Goal: Task Accomplishment & Management: Complete application form

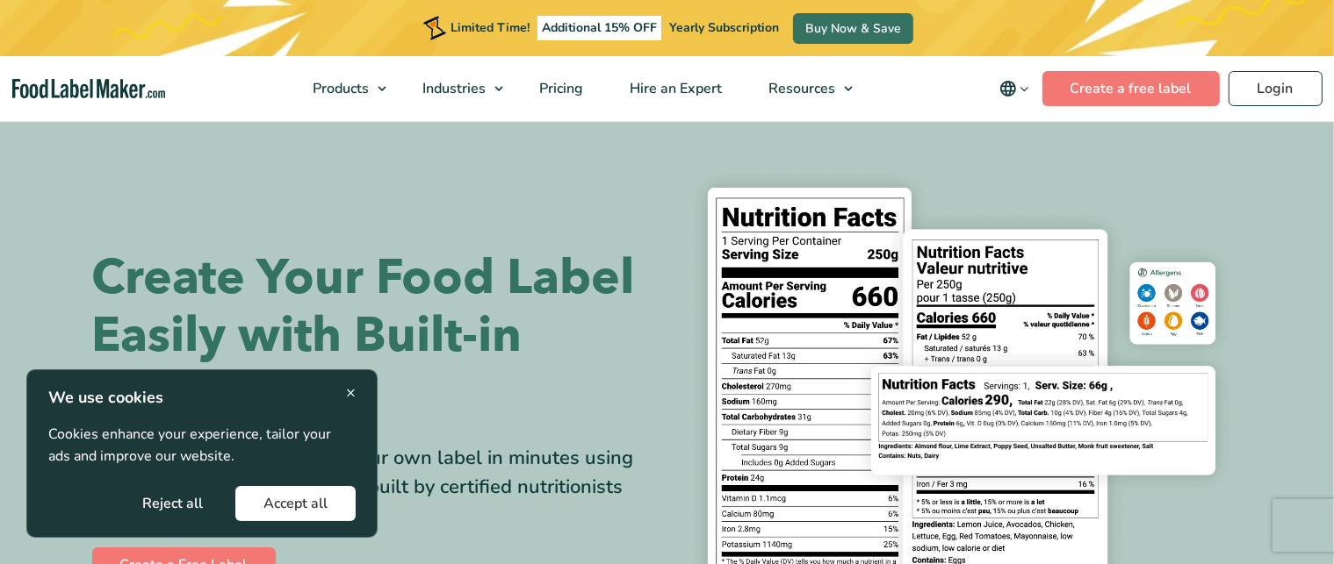
scroll to position [44, 0]
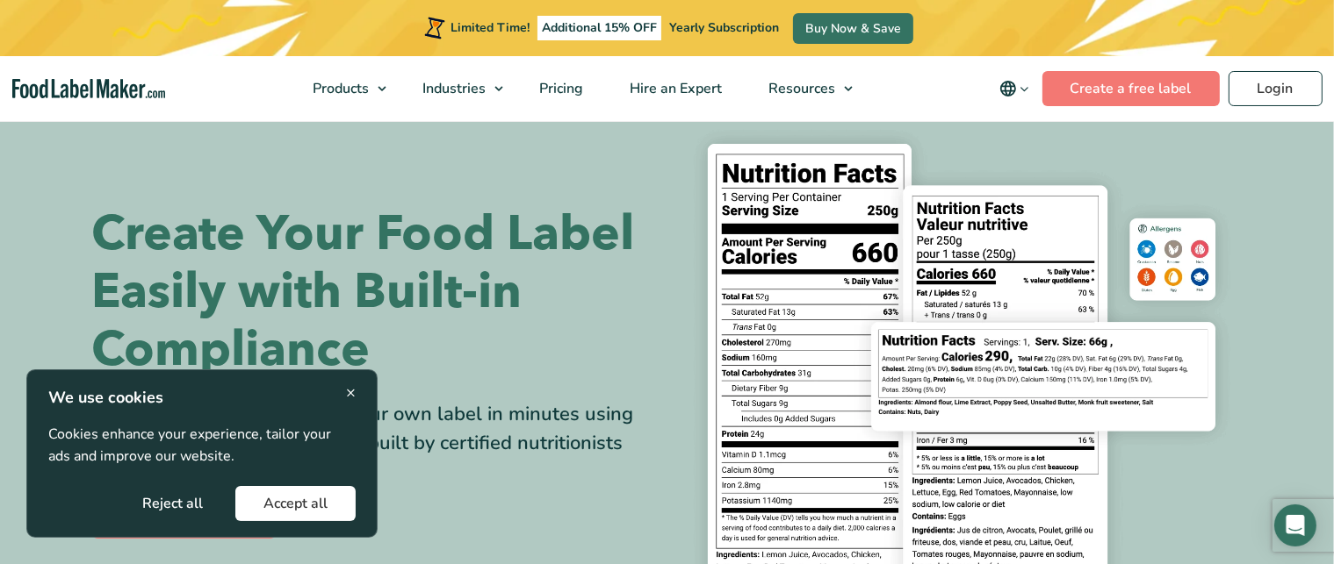
click at [314, 501] on button "Accept all" at bounding box center [295, 503] width 120 height 35
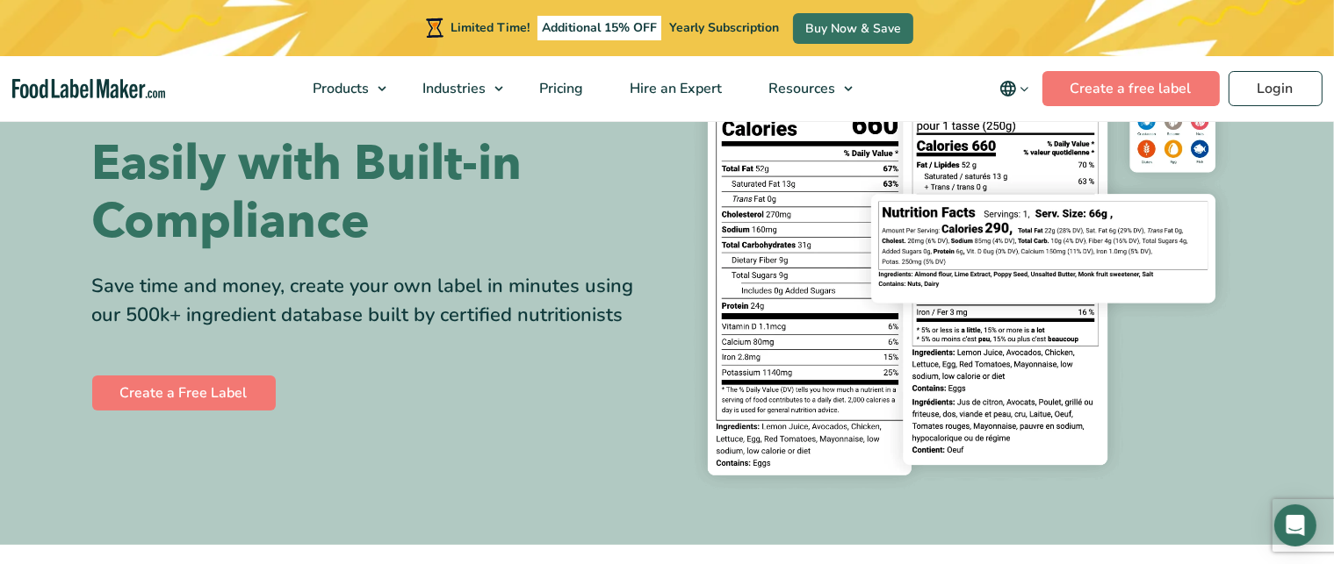
scroll to position [140, 0]
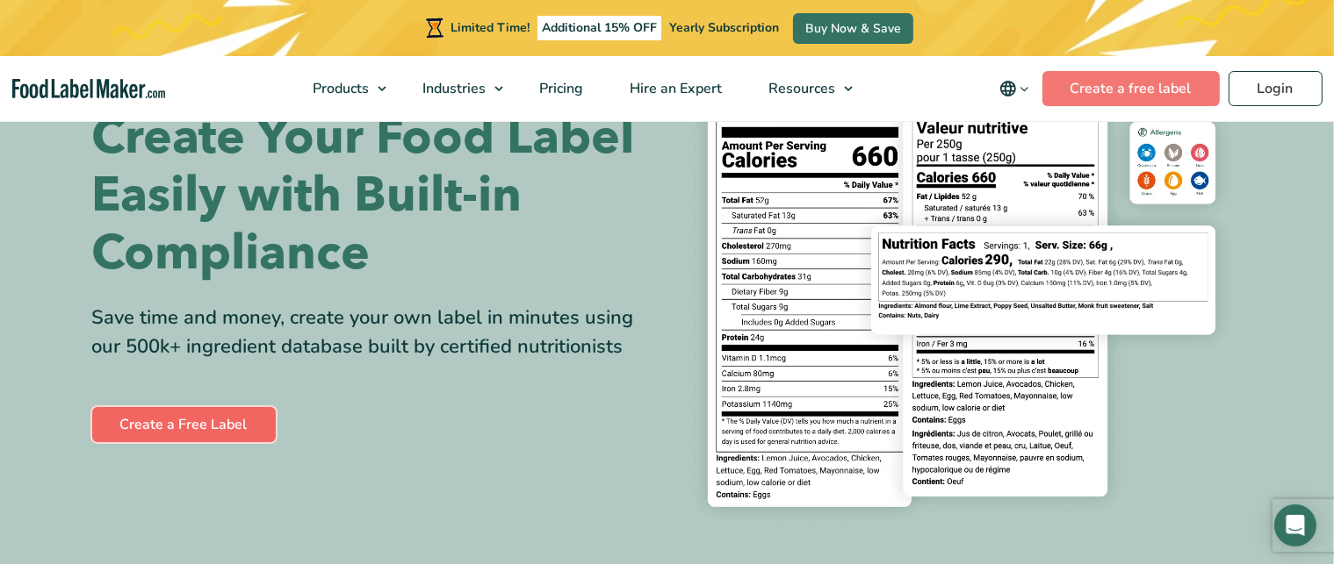
click at [171, 418] on link "Create a Free Label" at bounding box center [183, 424] width 183 height 35
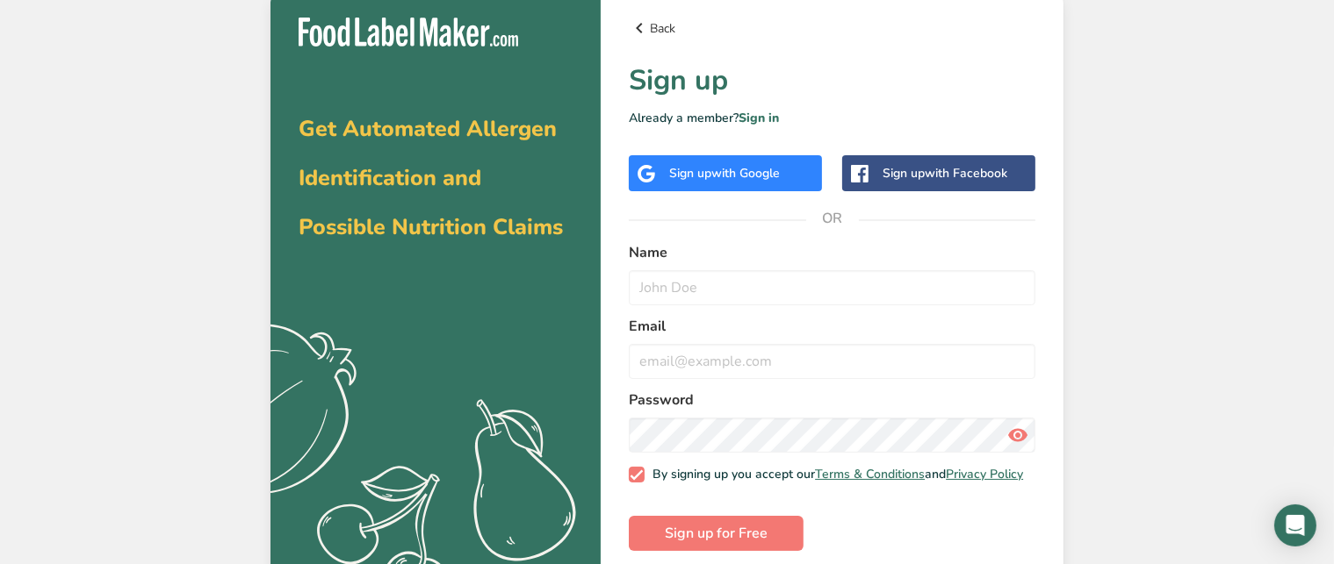
click at [655, 26] on link "Back" at bounding box center [832, 28] width 406 height 21
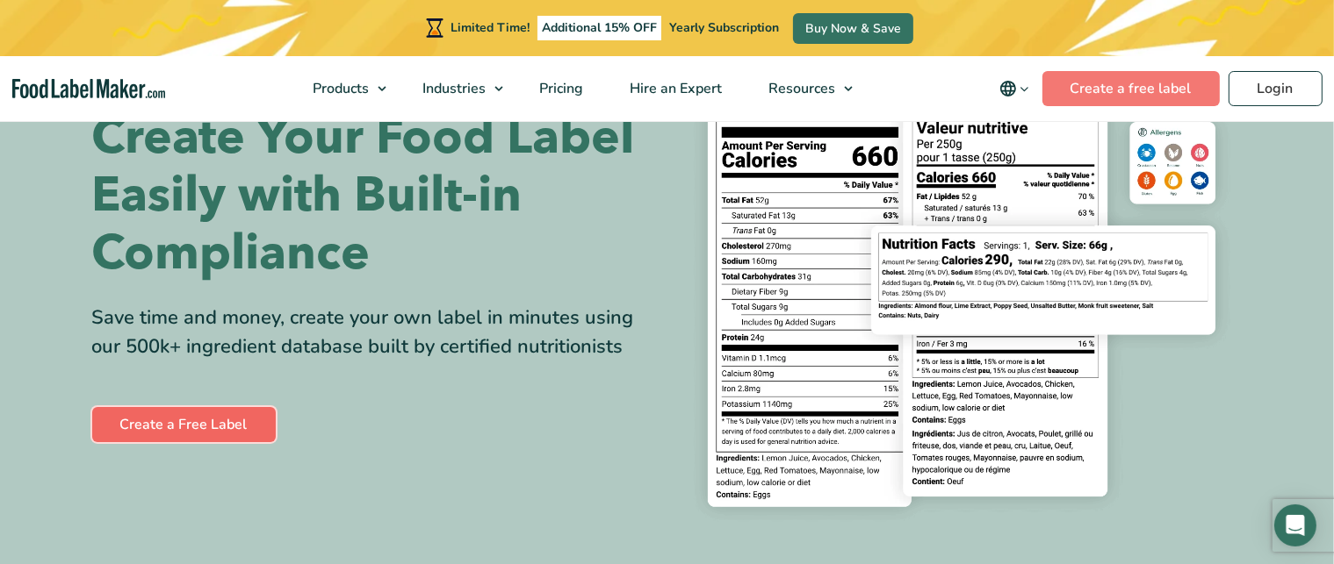
click at [213, 416] on link "Create a Free Label" at bounding box center [183, 424] width 183 height 35
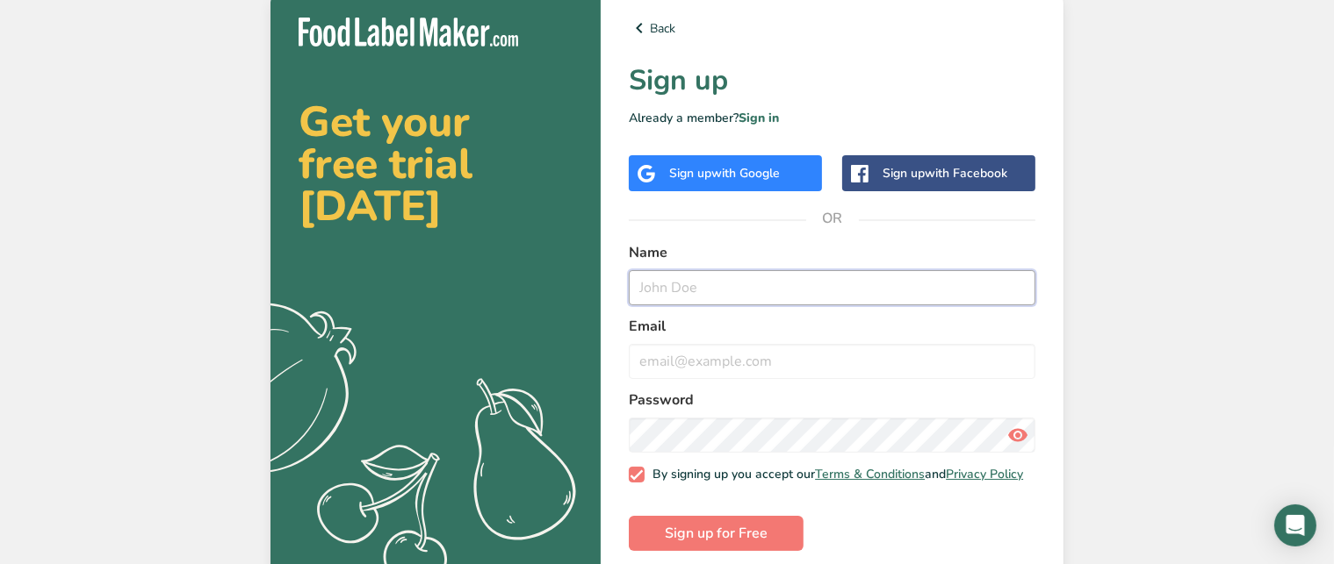
click at [715, 290] on input "text" at bounding box center [832, 287] width 406 height 35
click at [818, 289] on input "[PERSON_NAME]" at bounding box center [832, 287] width 406 height 35
type input "[PERSON_NAME]"
click at [725, 368] on input "email" at bounding box center [832, 361] width 406 height 35
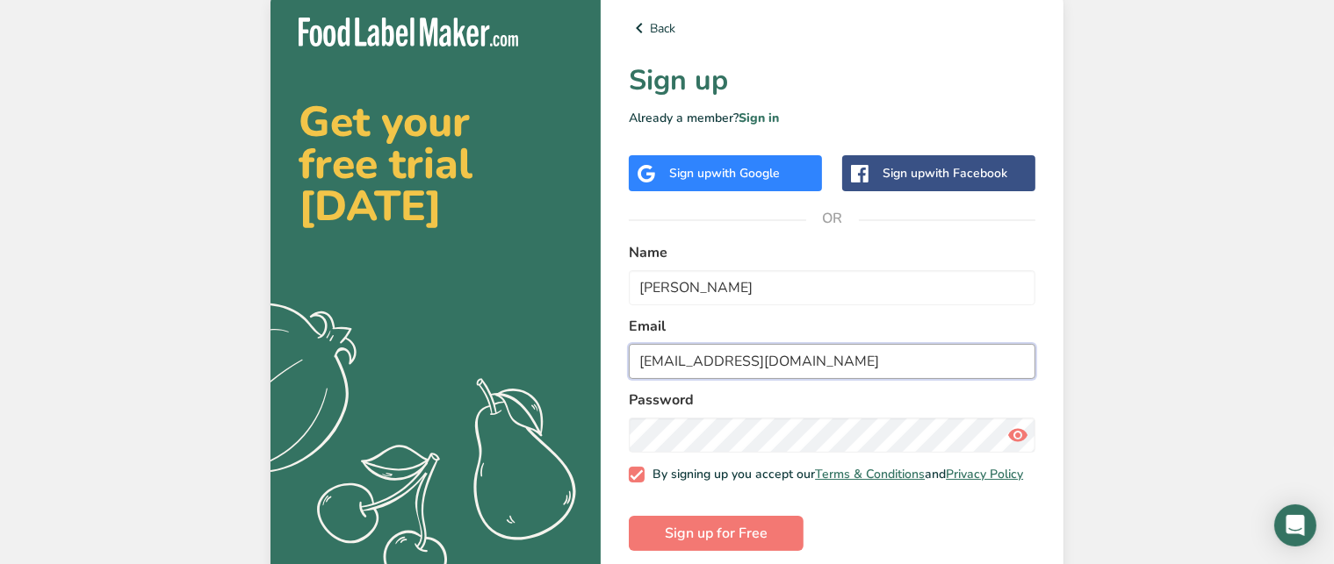
type input "[EMAIL_ADDRESS][DOMAIN_NAME]"
click at [917, 382] on form "Name [PERSON_NAME] Email [EMAIL_ADDRESS][DOMAIN_NAME] Password By signing up yo…" at bounding box center [832, 396] width 406 height 309
click at [938, 379] on form "Name [PERSON_NAME] Email [EMAIL_ADDRESS][DOMAIN_NAME] Password By signing up yo…" at bounding box center [832, 396] width 406 height 309
click at [1019, 434] on icon at bounding box center [1017, 436] width 21 height 32
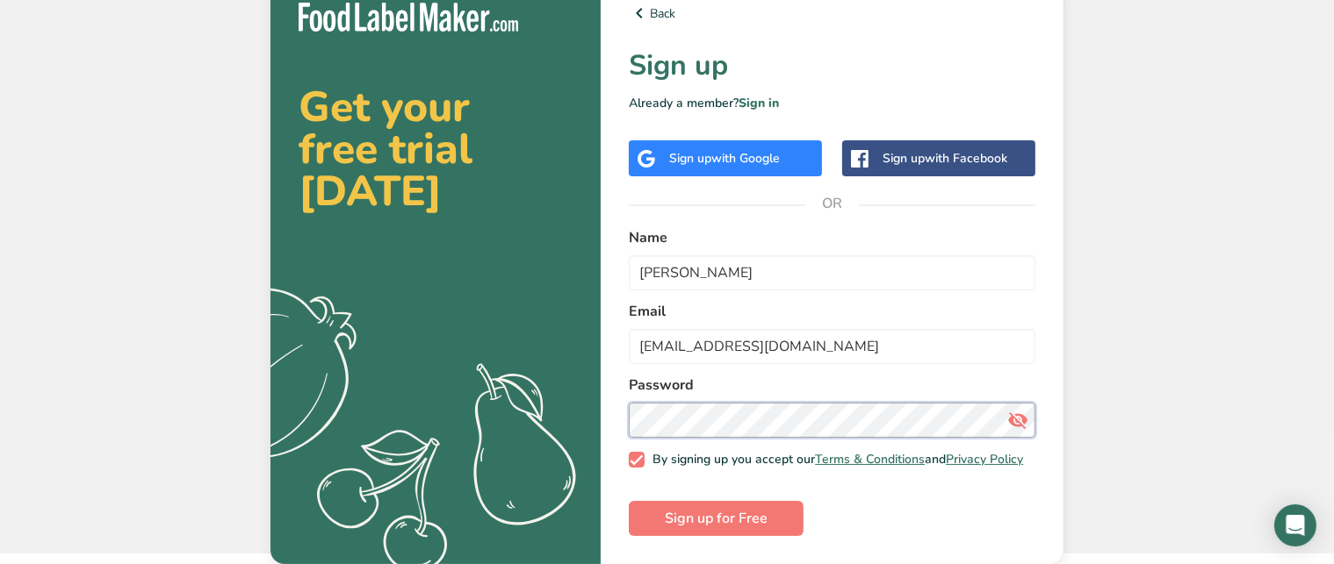
scroll to position [25, 0]
click at [727, 516] on span "Sign up for Free" at bounding box center [716, 518] width 103 height 21
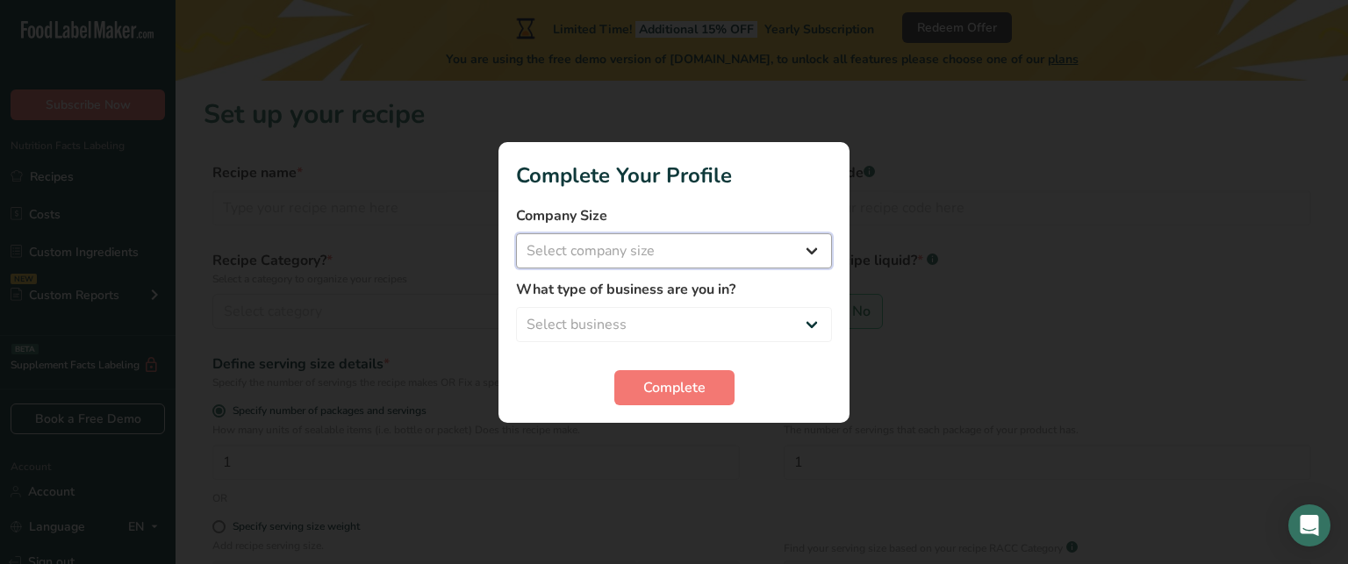
click at [814, 252] on select "Select company size Fewer than 10 Employees 10 to 50 Employees 51 to 500 Employ…" at bounding box center [674, 251] width 316 height 35
select select "1"
click at [516, 234] on select "Select company size Fewer than 10 Employees 10 to 50 Employees 51 to 500 Employ…" at bounding box center [674, 251] width 316 height 35
click at [813, 316] on select "Select business Packaged Food Manufacturer Restaurant & Cafe Bakery Meal Plans …" at bounding box center [674, 324] width 316 height 35
select select "3"
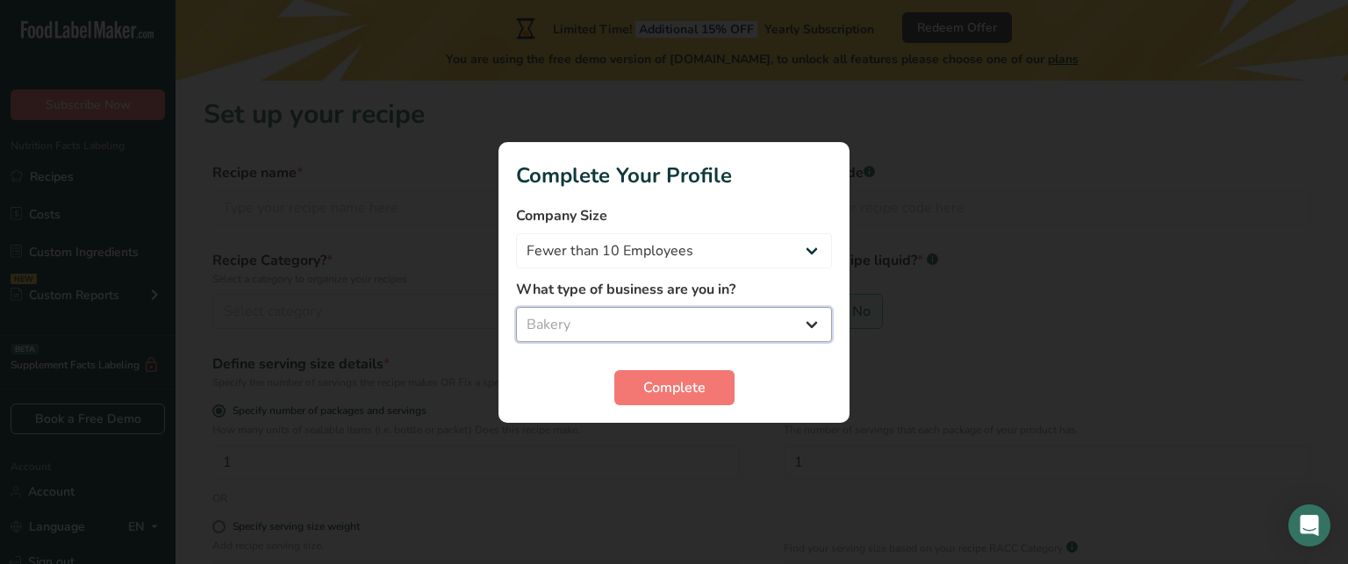
click at [516, 307] on select "Select business Packaged Food Manufacturer Restaurant & Cafe Bakery Meal Plans …" at bounding box center [674, 324] width 316 height 35
click at [673, 382] on span "Complete" at bounding box center [674, 387] width 62 height 21
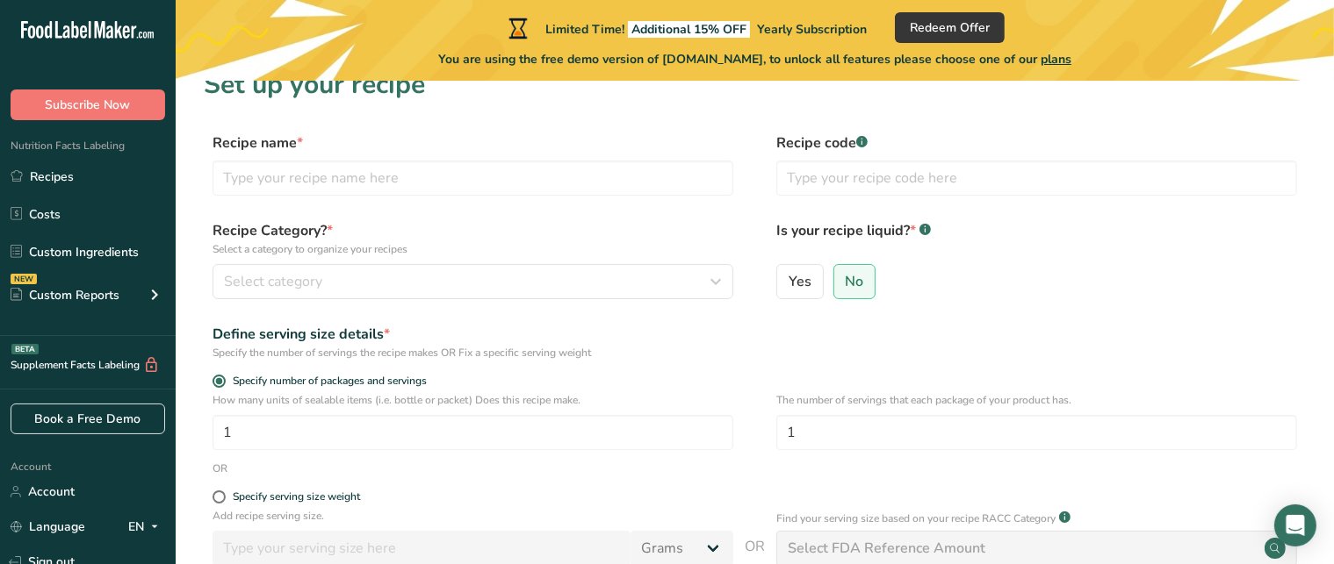
scroll to position [42, 0]
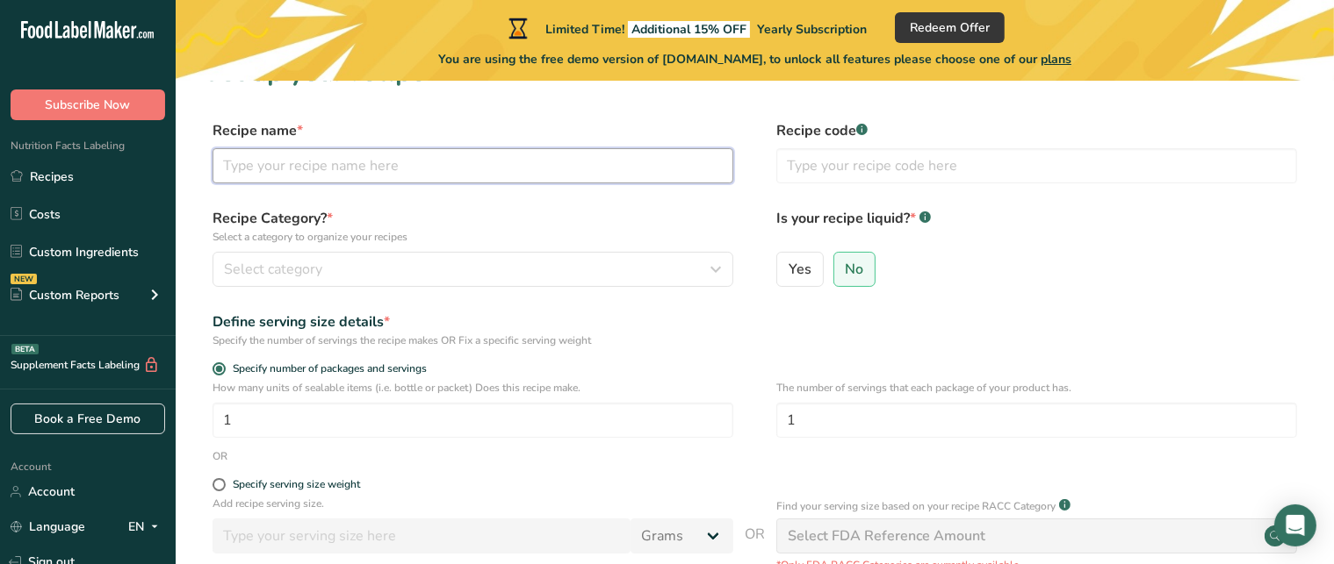
click at [288, 167] on input "text" at bounding box center [472, 165] width 521 height 35
type input "Biscoff Truffle"
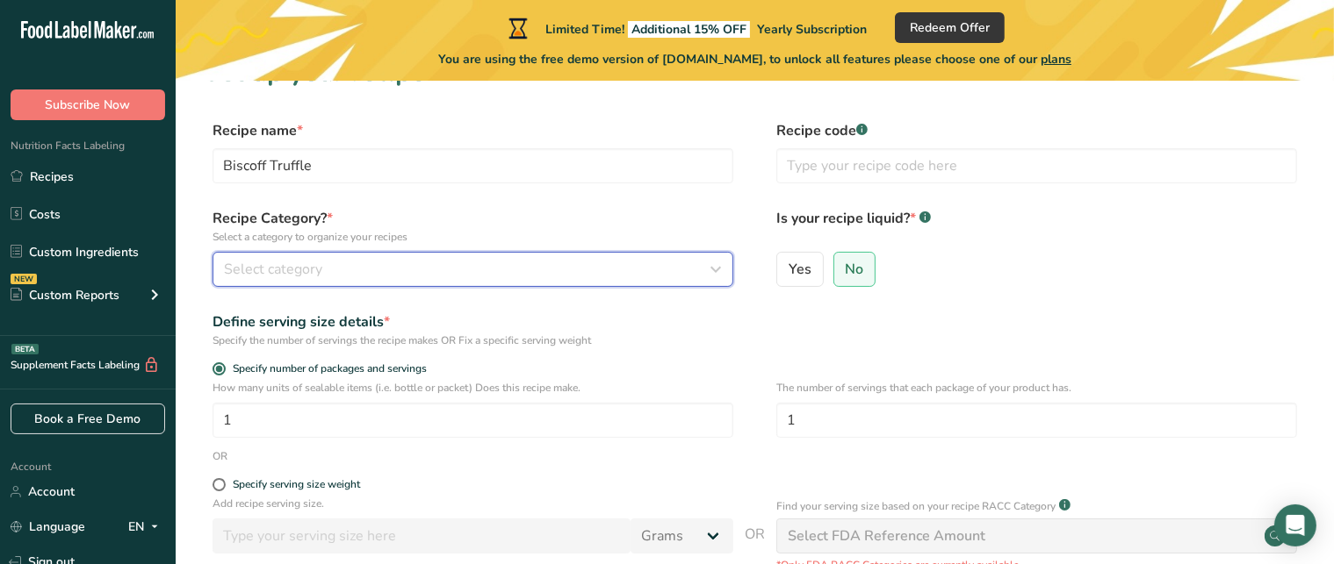
click at [306, 266] on span "Select category" at bounding box center [273, 269] width 98 height 21
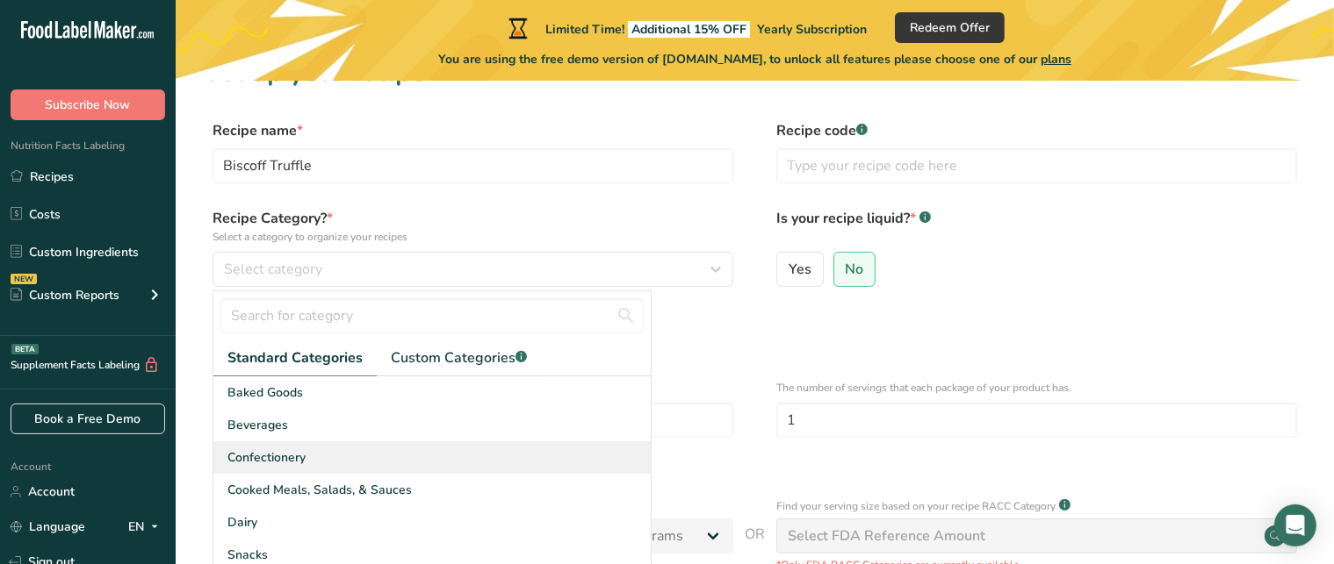
click at [263, 453] on span "Confectionery" at bounding box center [266, 458] width 78 height 18
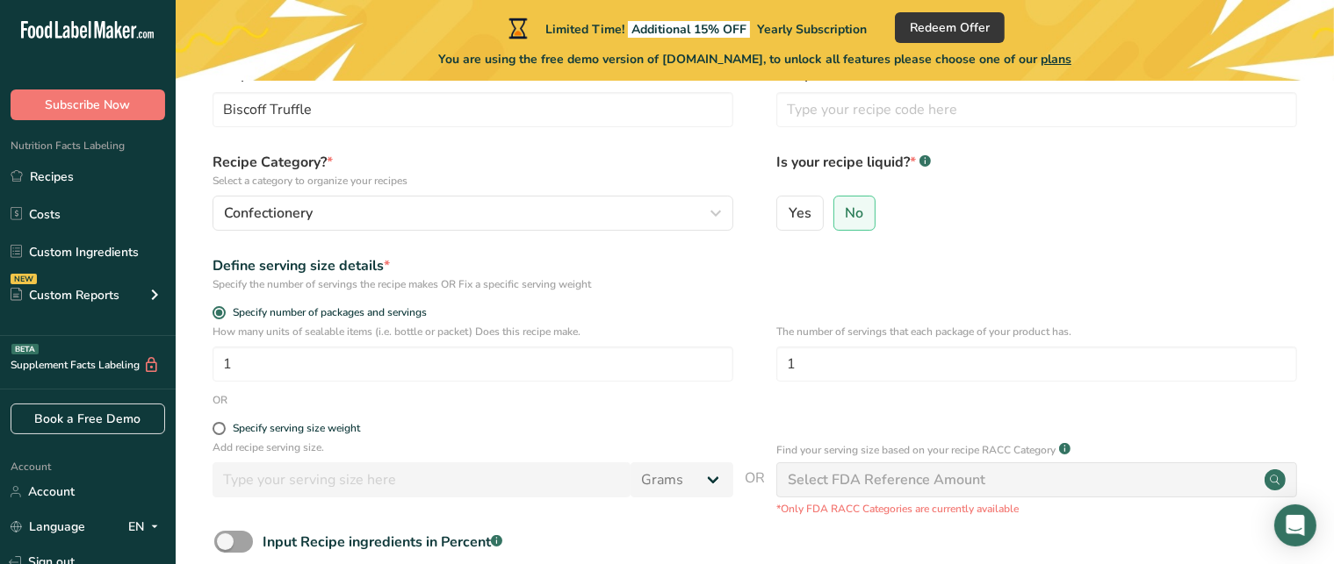
scroll to position [105, 0]
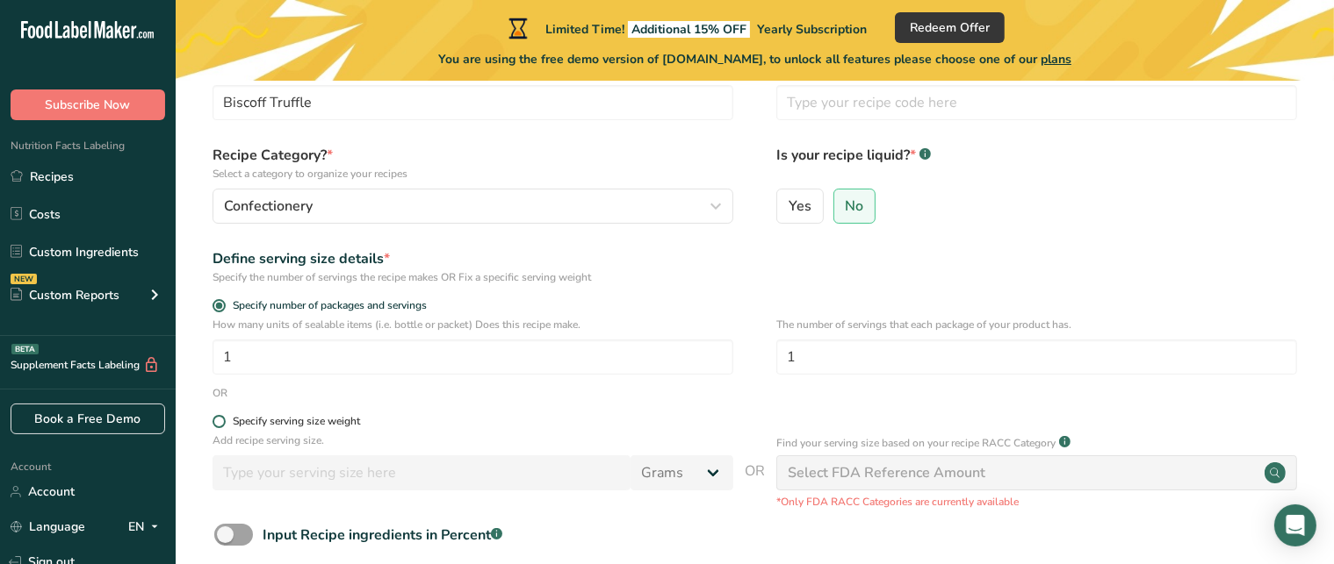
click at [219, 418] on span at bounding box center [218, 421] width 13 height 13
click at [219, 418] on input "Specify serving size weight" at bounding box center [217, 421] width 11 height 11
radio input "true"
radio input "false"
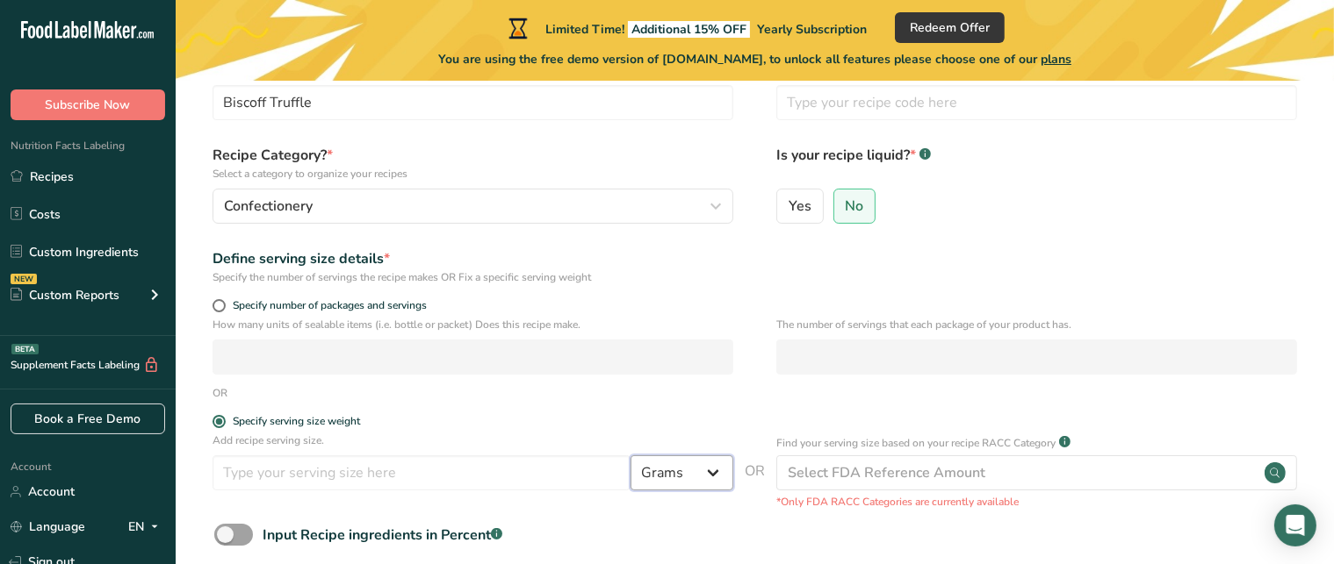
click at [703, 473] on select "Grams kg mg mcg lb oz l mL fl oz tbsp tsp cup qt gallon" at bounding box center [681, 473] width 103 height 35
click at [630, 456] on select "Grams kg mg mcg lb oz l mL fl oz tbsp tsp cup qt gallon" at bounding box center [681, 473] width 103 height 35
click at [277, 473] on input "number" at bounding box center [421, 473] width 418 height 35
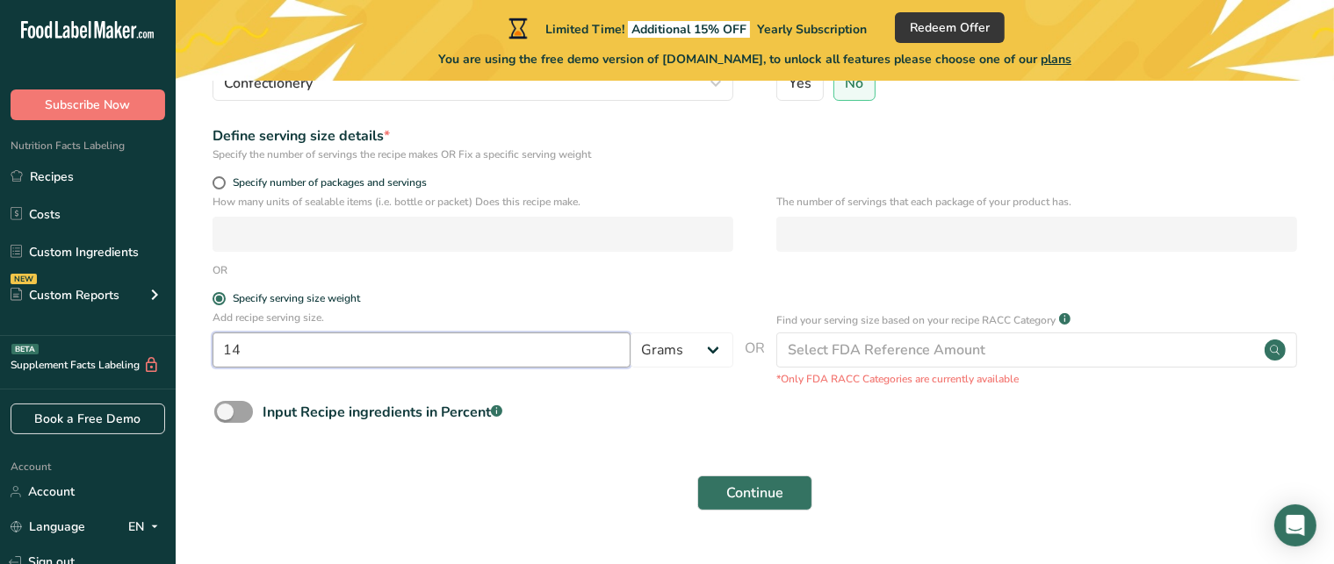
scroll to position [260, 0]
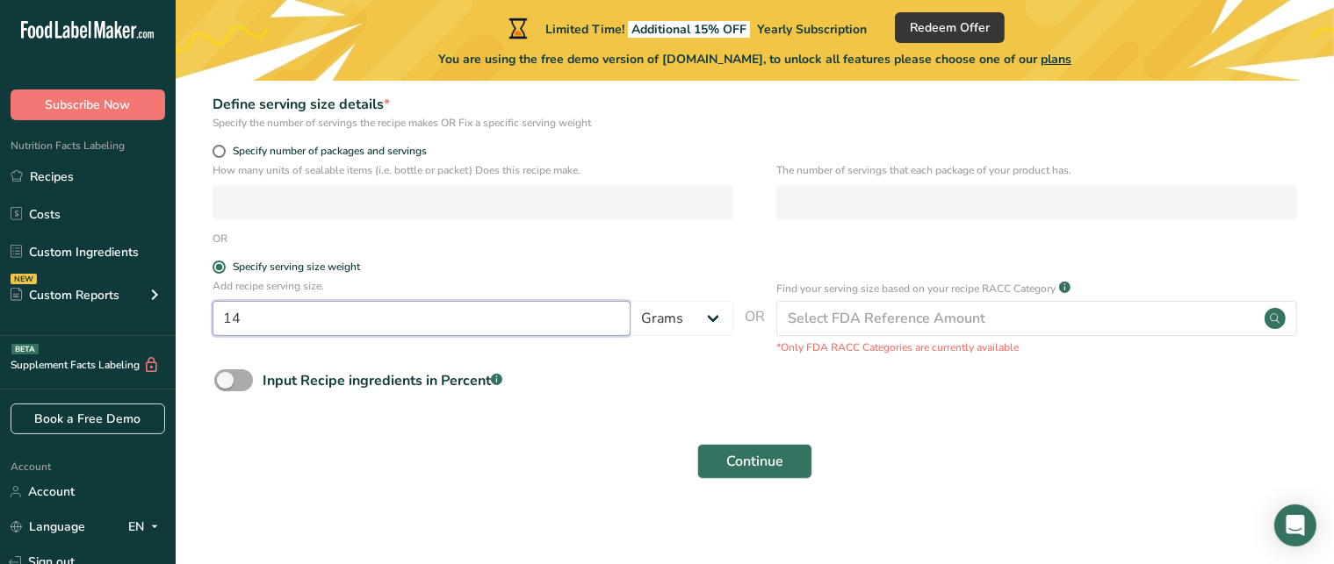
type input "14"
click at [240, 370] on span at bounding box center [233, 381] width 39 height 22
click at [226, 375] on input "Input Recipe ingredients in Percent .a-a{fill:#347362;}.b-a{fill:#fff;}" at bounding box center [219, 380] width 11 height 11
checkbox input "true"
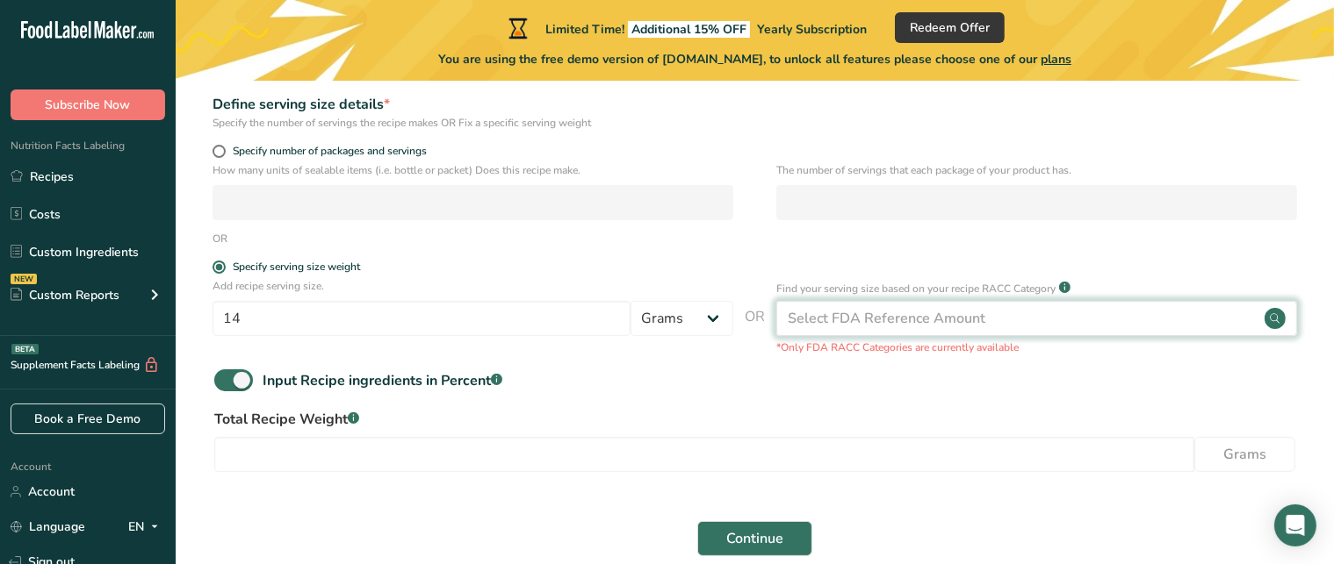
click at [1208, 312] on div "Select FDA Reference Amount" at bounding box center [1036, 318] width 521 height 35
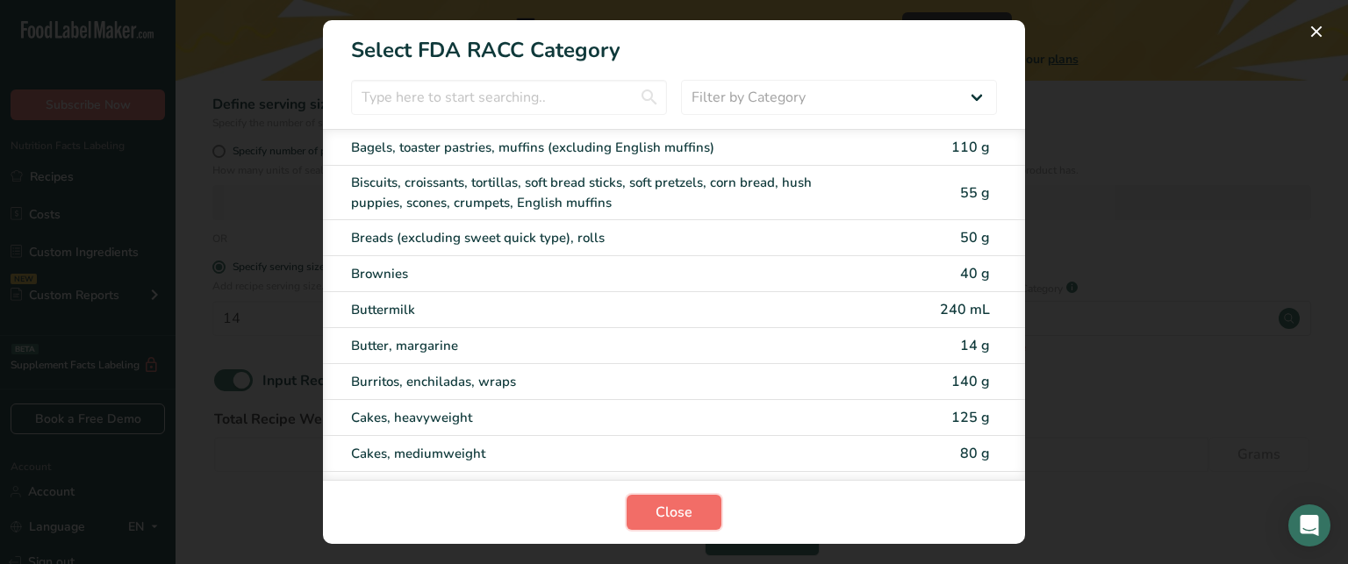
click at [661, 506] on span "Close" at bounding box center [674, 512] width 37 height 21
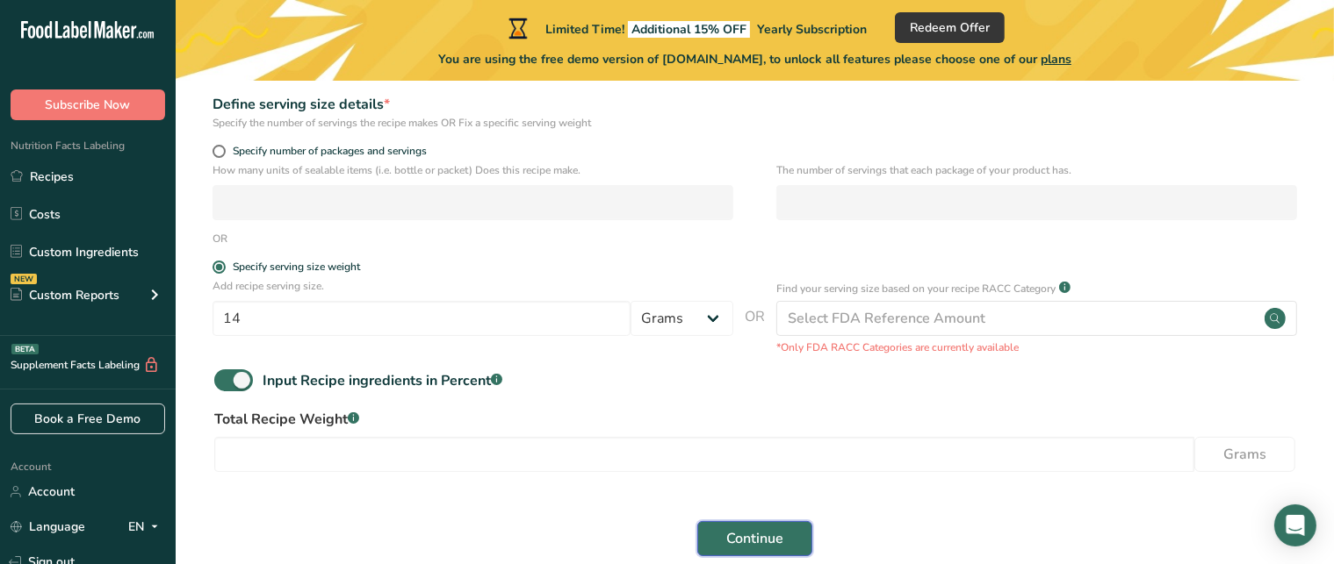
click at [760, 527] on button "Continue" at bounding box center [754, 538] width 115 height 35
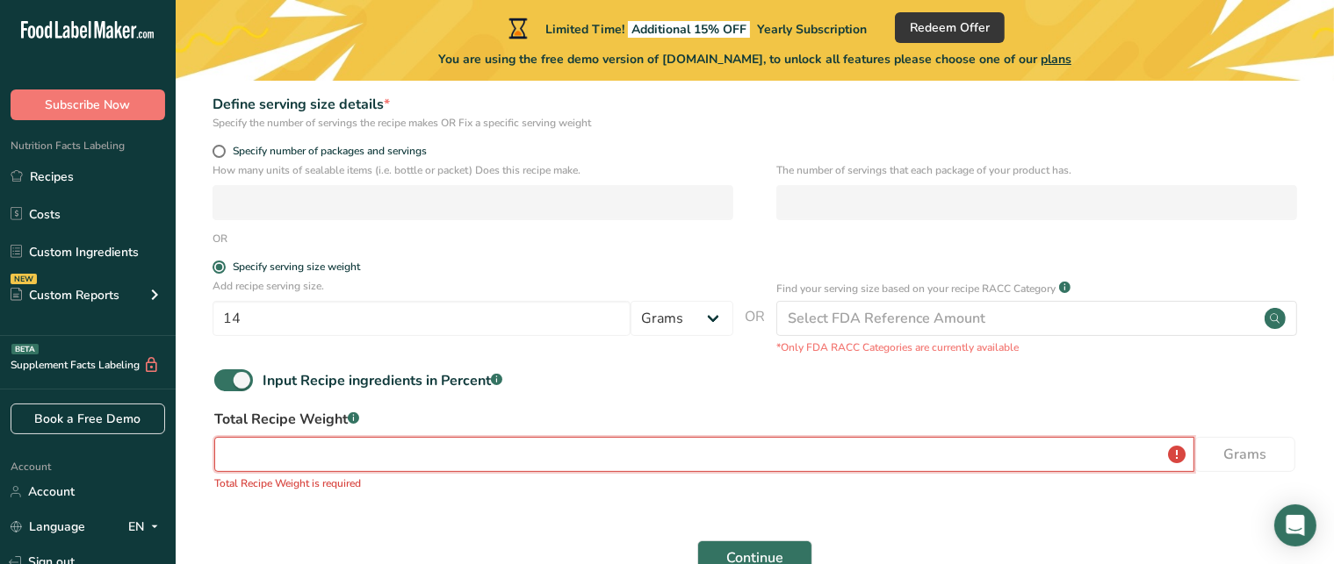
click at [678, 449] on input "number" at bounding box center [704, 454] width 980 height 35
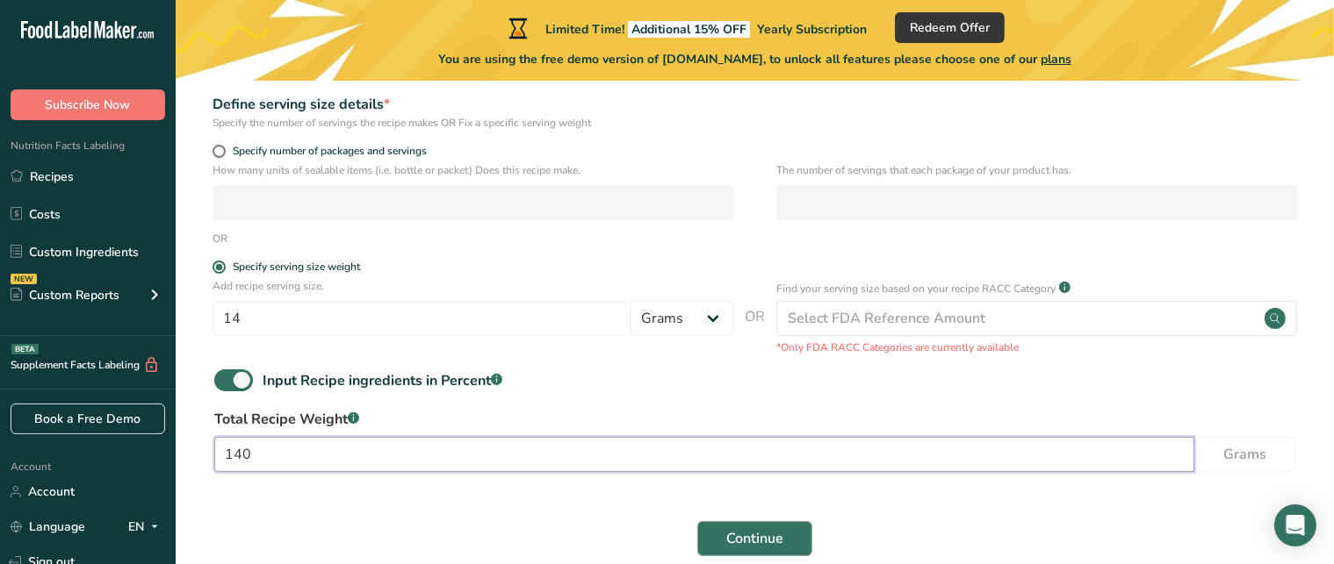
type input "140"
click at [766, 530] on span "Continue" at bounding box center [754, 538] width 57 height 21
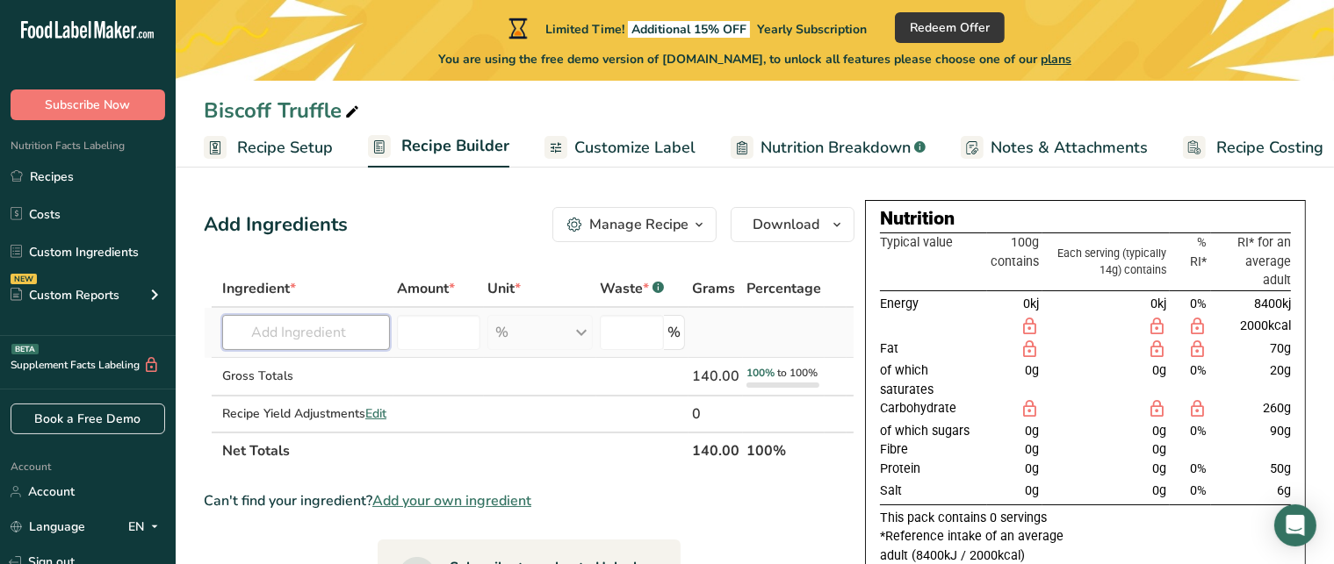
click at [302, 329] on input "text" at bounding box center [306, 332] width 168 height 35
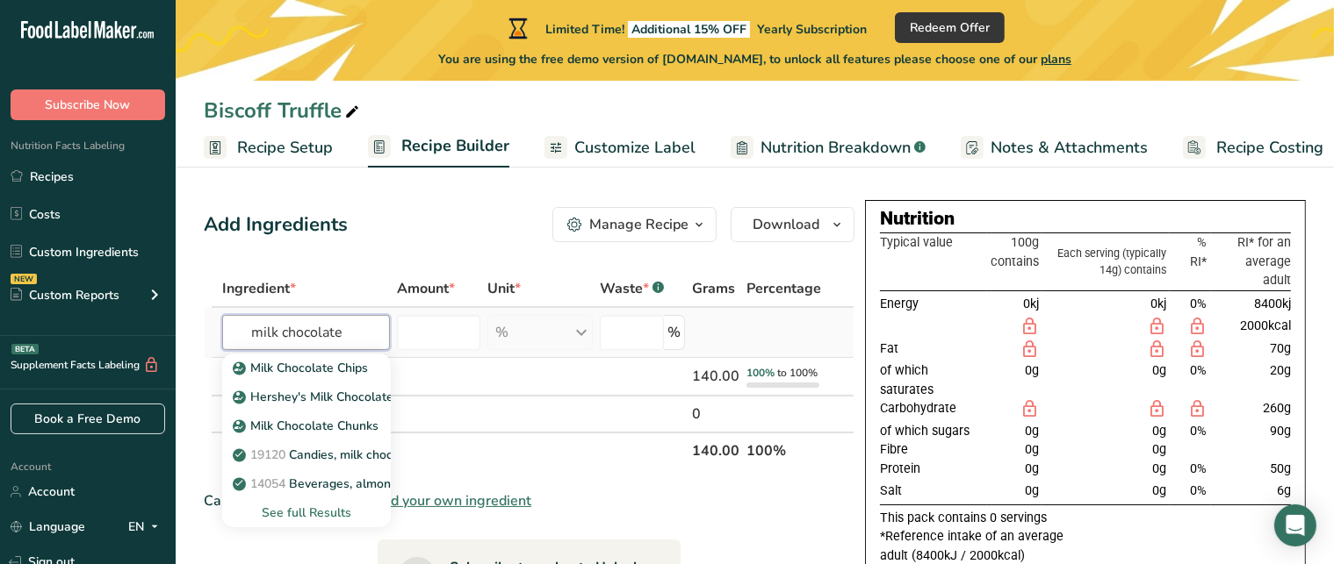
type input "milk chocolate"
click at [310, 519] on div "See full Results" at bounding box center [306, 513] width 140 height 18
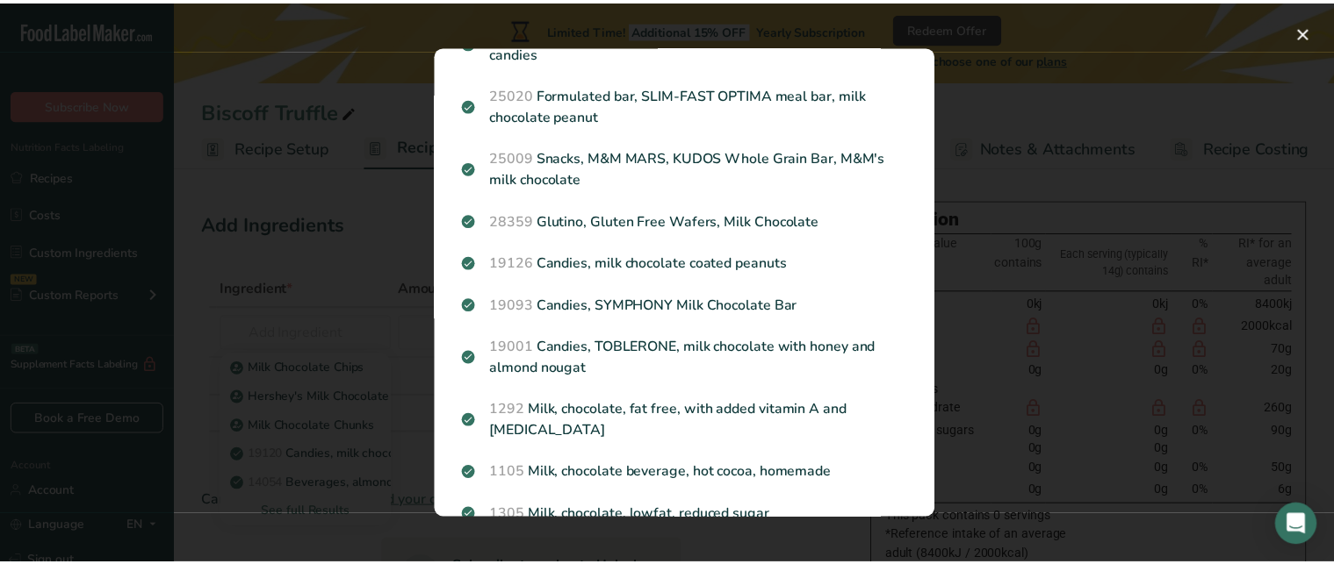
scroll to position [151, 0]
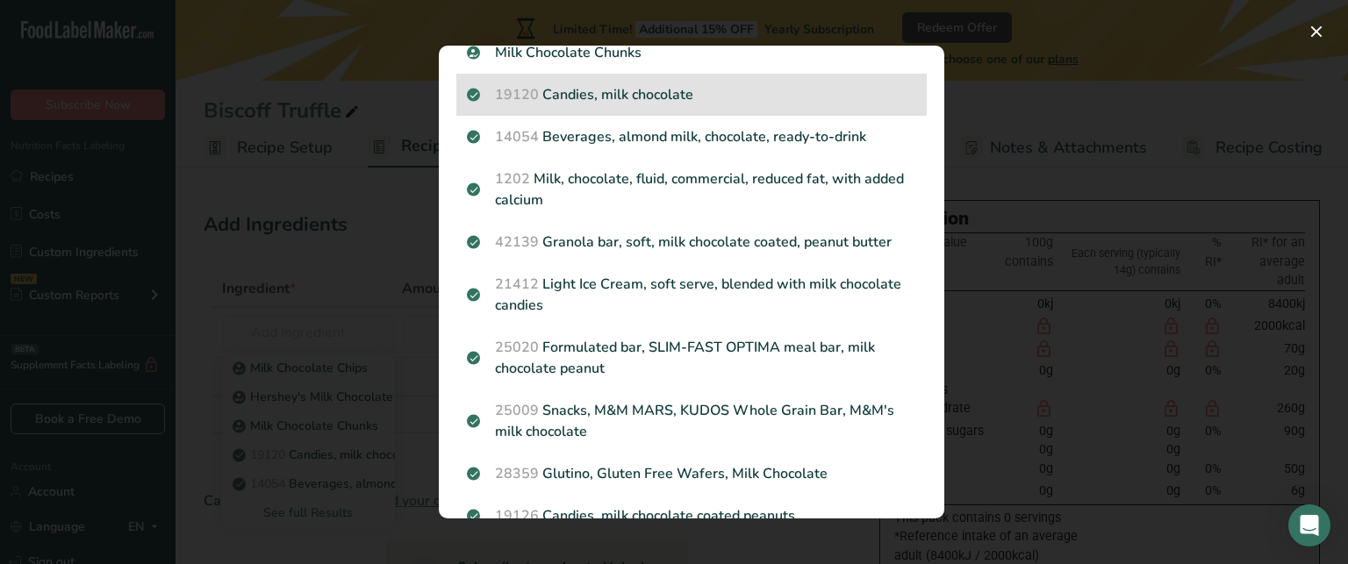
click at [629, 77] on div "19120 Candies, milk chocolate" at bounding box center [692, 95] width 471 height 42
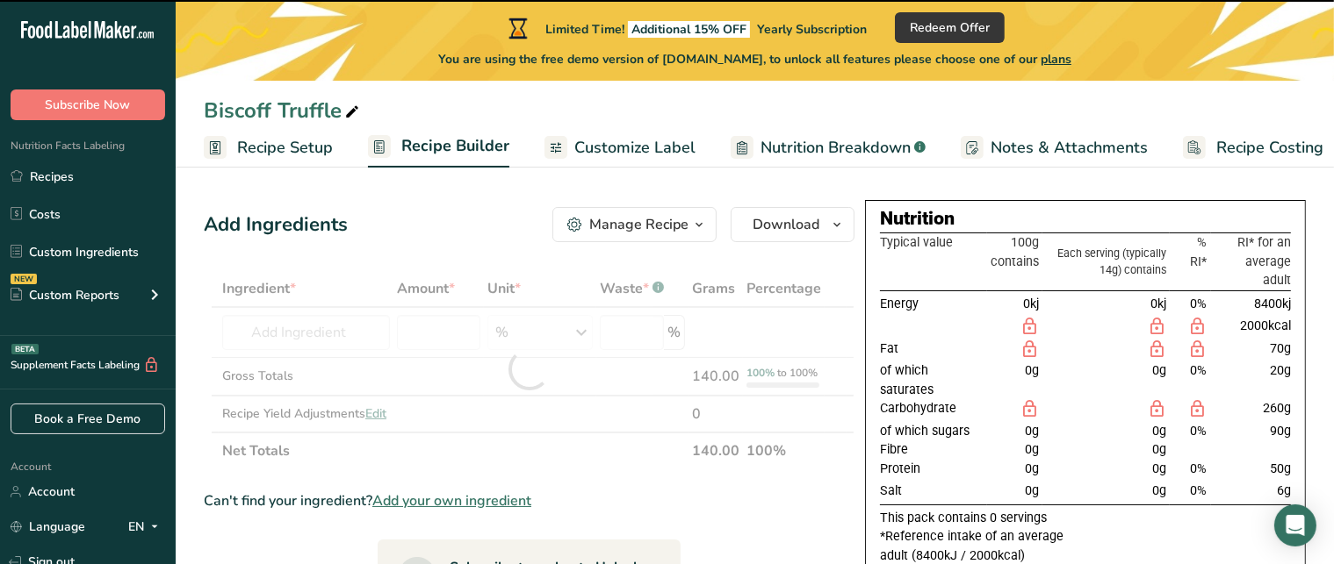
type input "0"
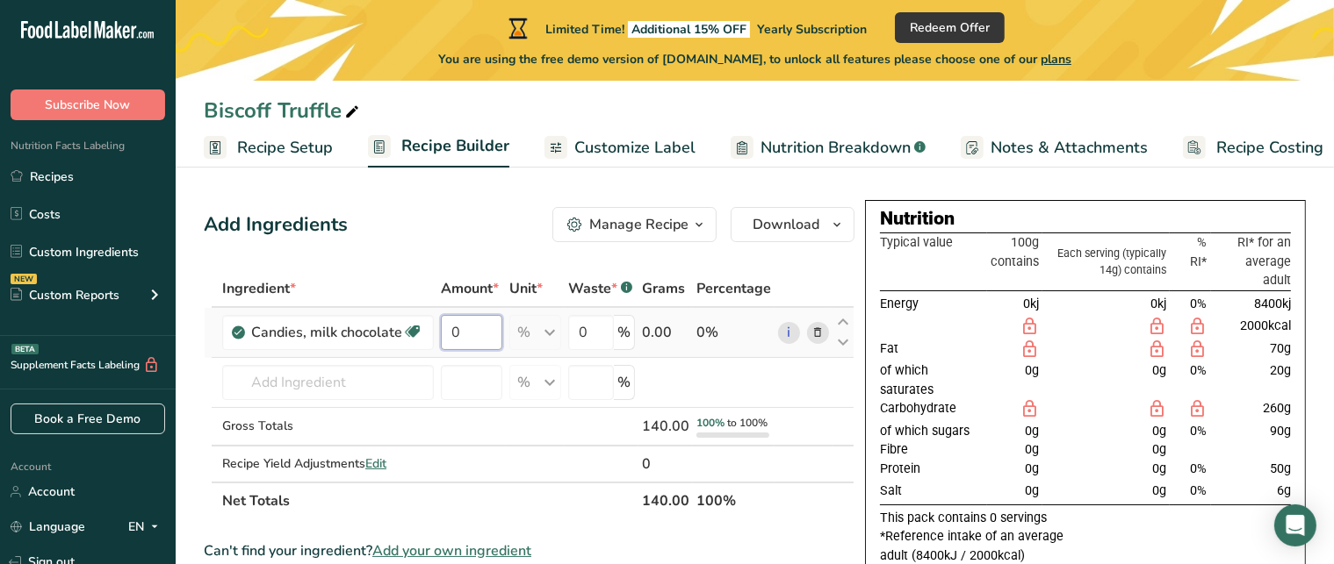
click at [471, 332] on input "0" at bounding box center [471, 332] width 61 height 35
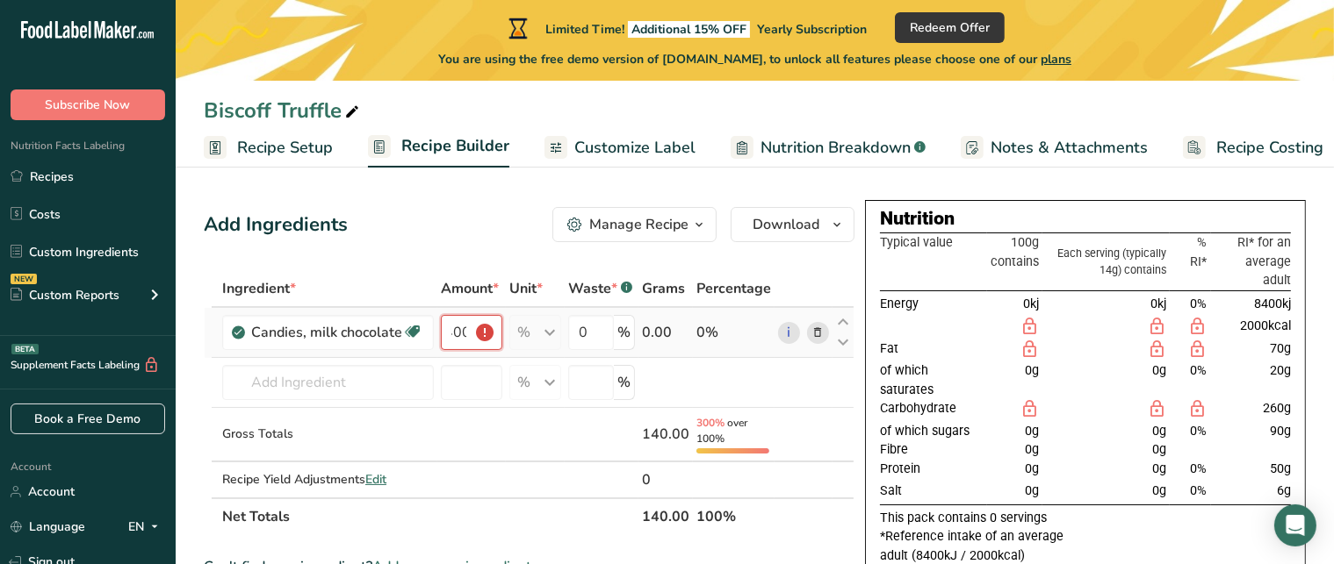
click at [490, 329] on input "400" at bounding box center [471, 332] width 61 height 35
click at [486, 333] on input "400" at bounding box center [471, 332] width 61 height 35
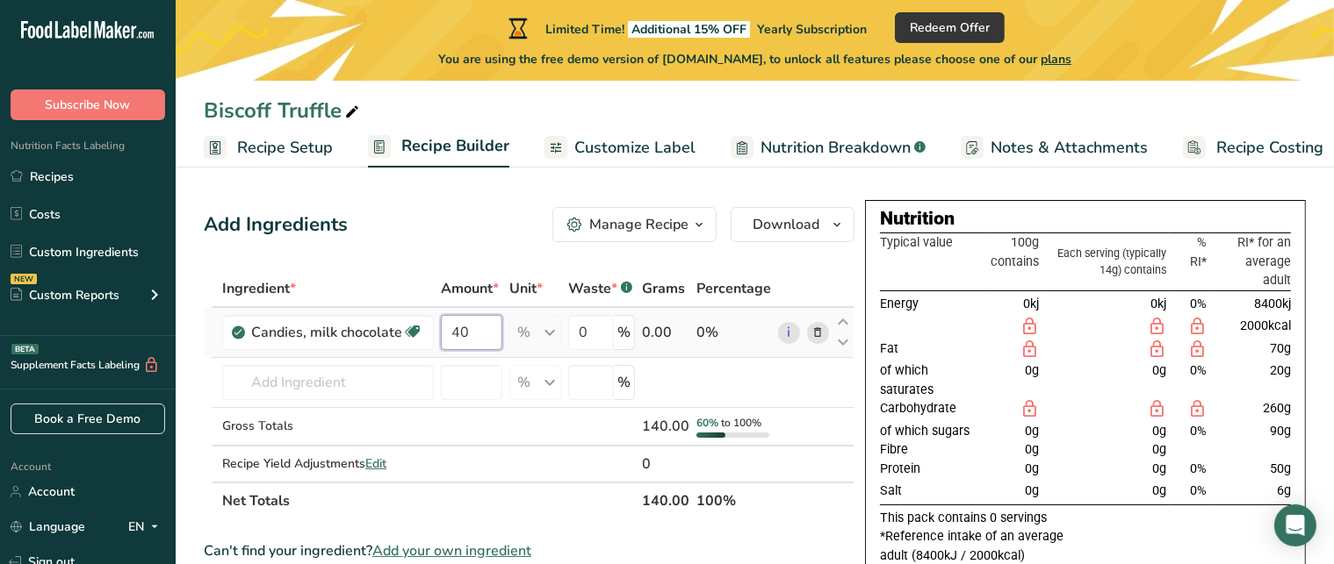
type input "4"
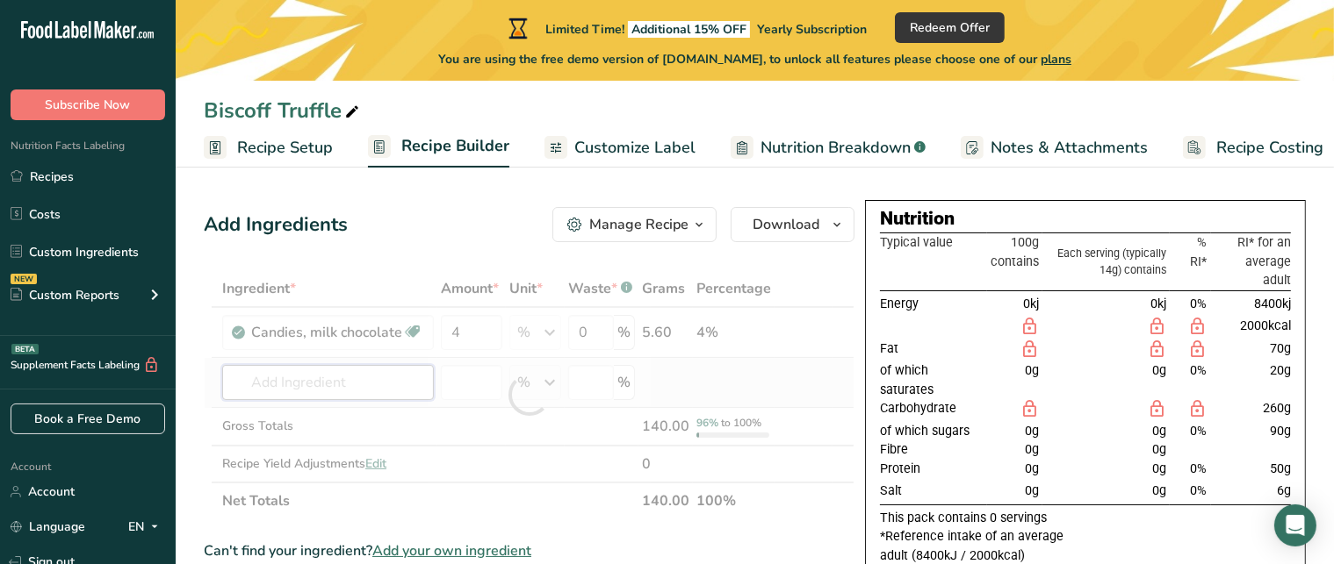
click at [349, 382] on div "Ingredient * Amount * Unit * Waste * .a-a{fill:#347362;}.b-a{fill:#fff;} Grams …" at bounding box center [529, 394] width 651 height 249
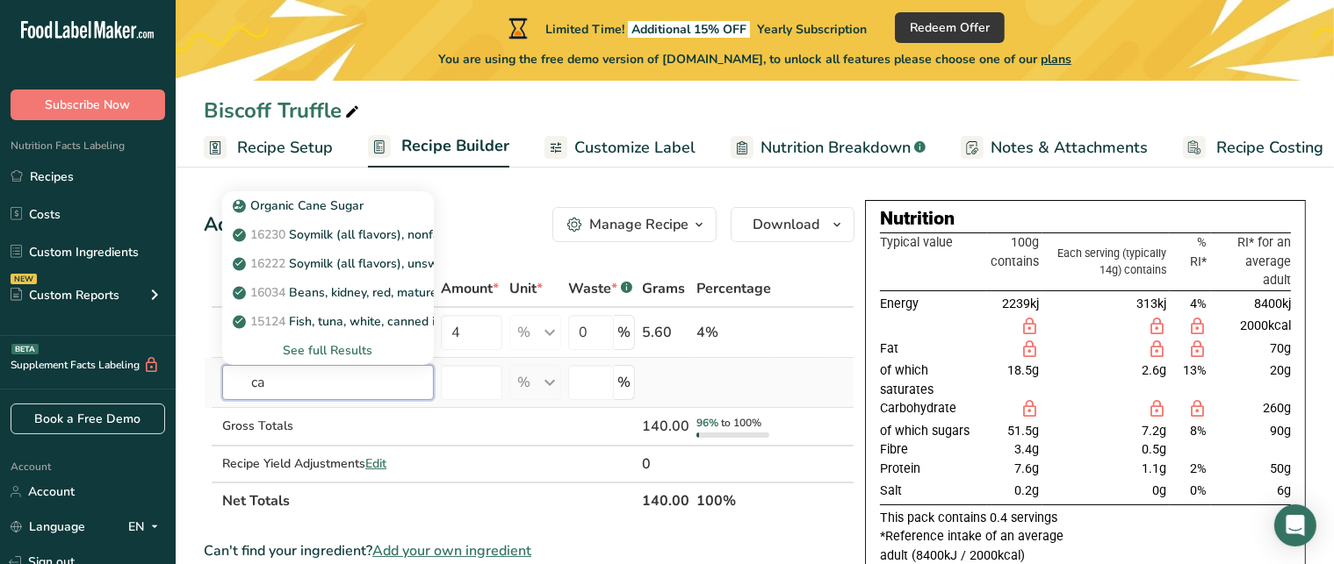
type input "c"
type input "dark chocolate"
click at [477, 394] on input "number" at bounding box center [471, 382] width 61 height 35
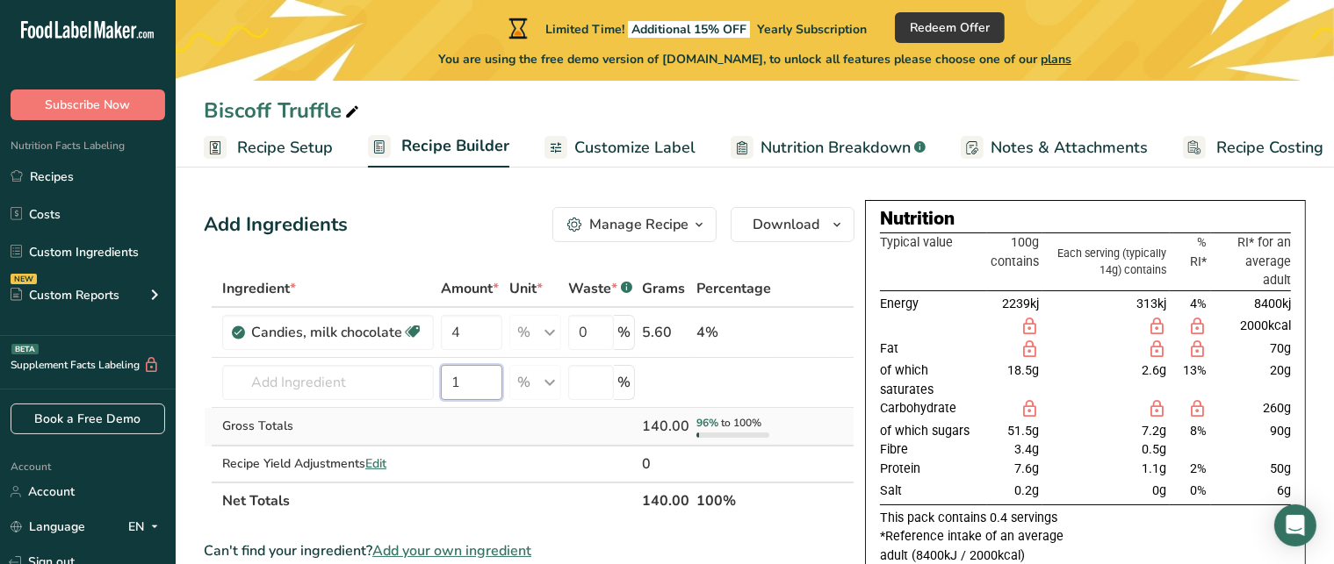
type input "1"
click at [263, 423] on div "Gross Totals" at bounding box center [328, 426] width 212 height 18
click at [267, 392] on input "text" at bounding box center [328, 382] width 212 height 35
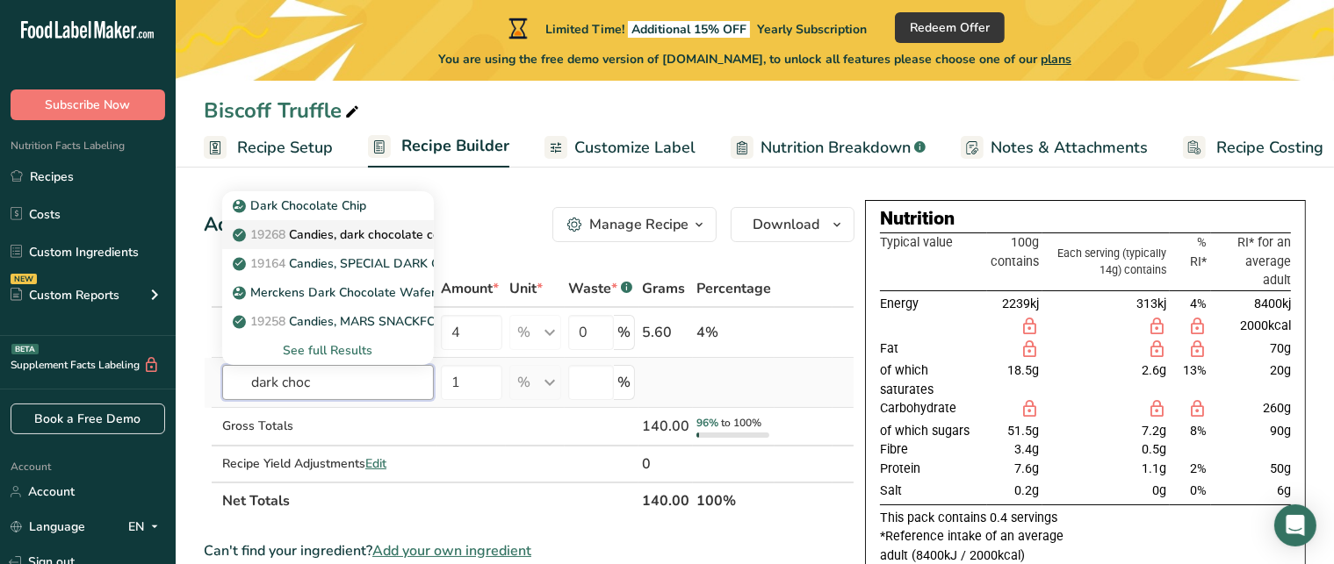
type input "dark choc"
click at [377, 228] on p "19268 Candies, dark chocolate coated coffee beans" at bounding box center [389, 235] width 306 height 18
type input "Candies, dark chocolate coated coffee beans"
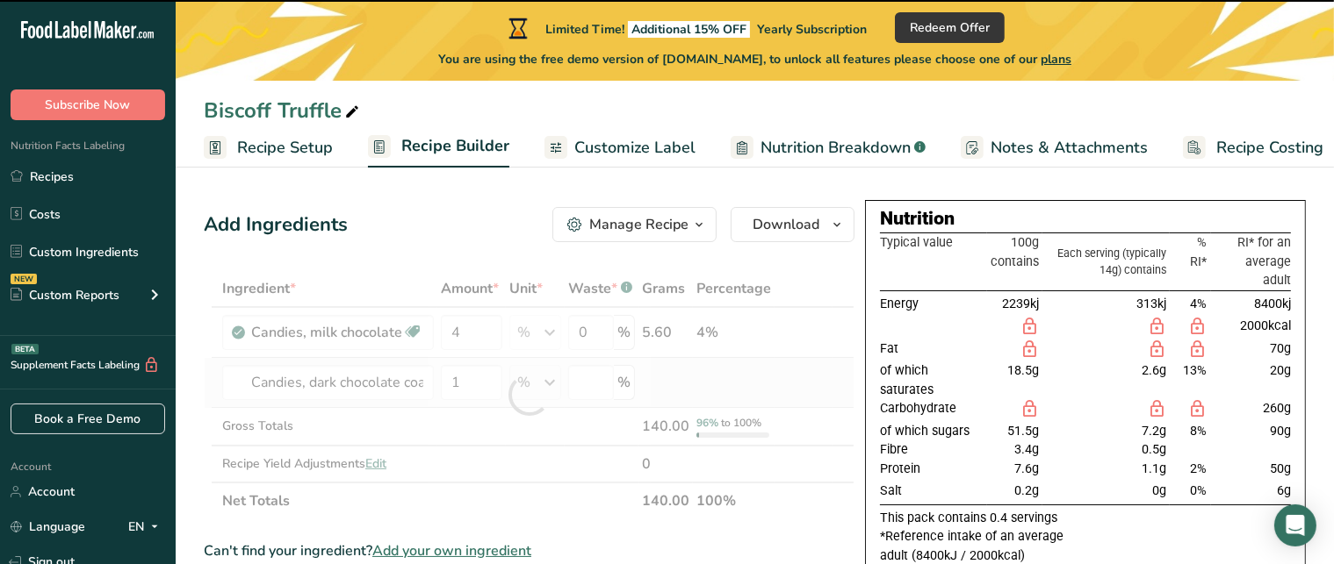
type input "0"
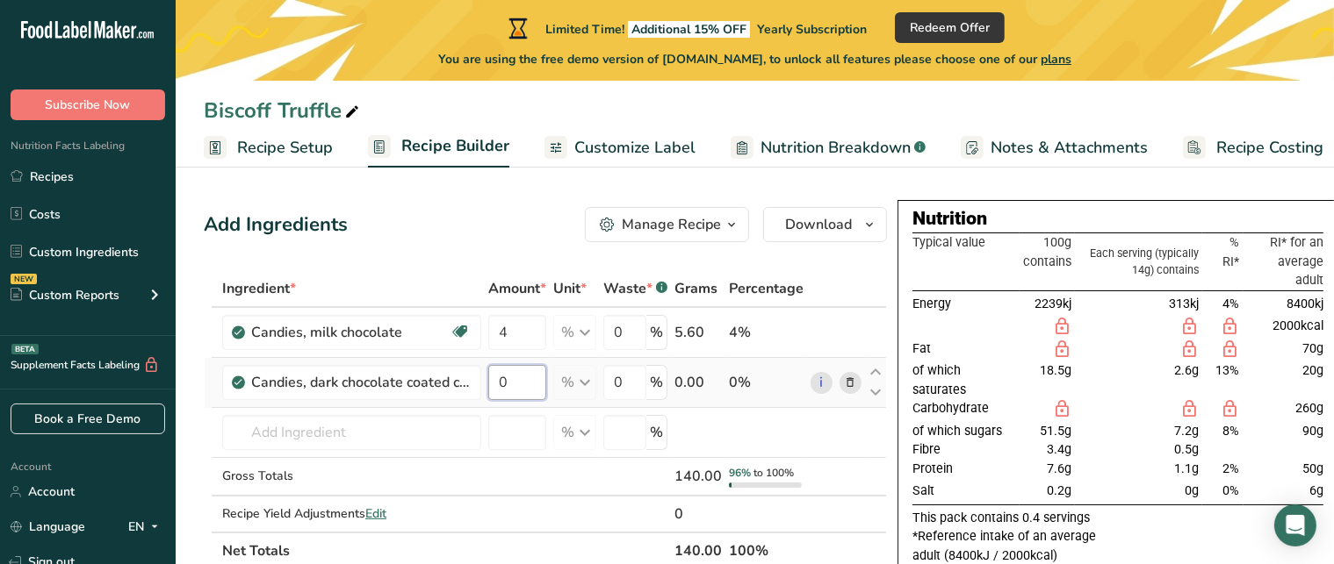
click at [517, 381] on input "0" at bounding box center [517, 382] width 58 height 35
type input "1"
click at [337, 438] on div "Ingredient * Amount * Unit * Waste * .a-a{fill:#347362;}.b-a{fill:#fff;} Grams …" at bounding box center [545, 419] width 683 height 299
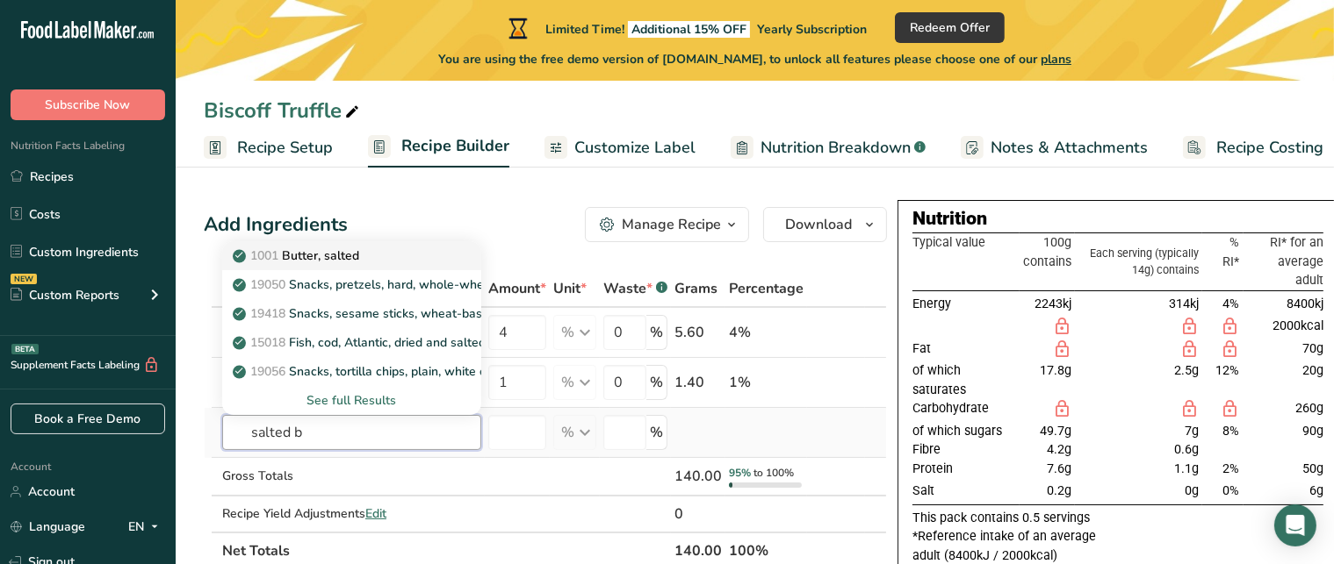
type input "salted b"
click at [303, 249] on p "1001 Butter, salted" at bounding box center [297, 256] width 123 height 18
type input "Butter, salted"
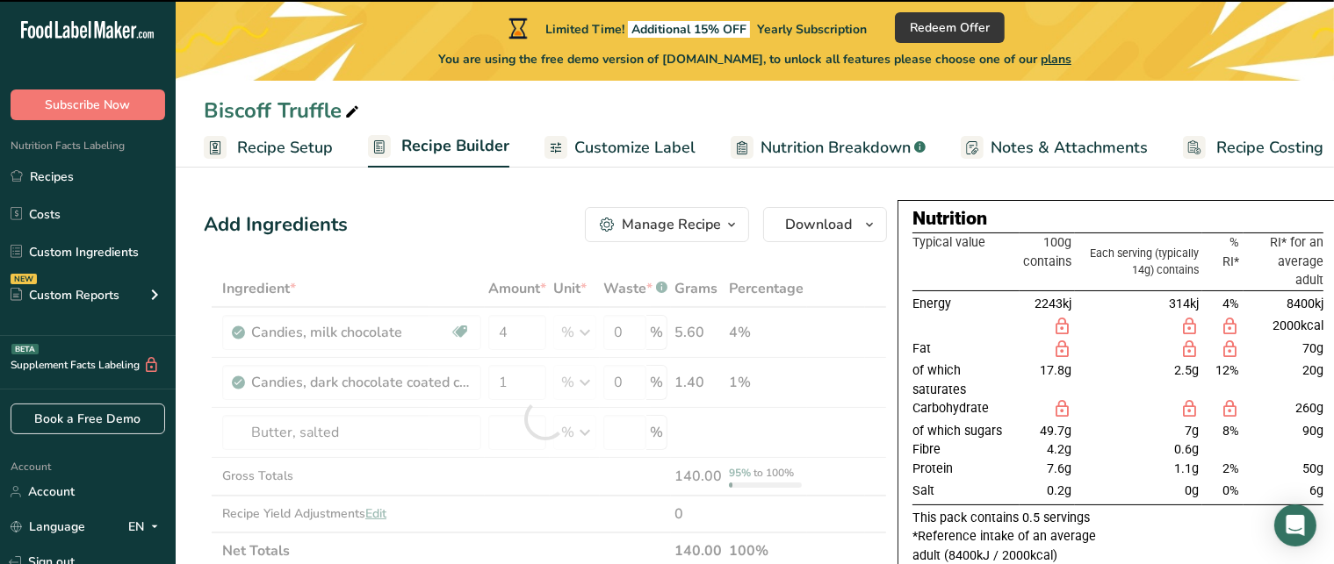
type input "0"
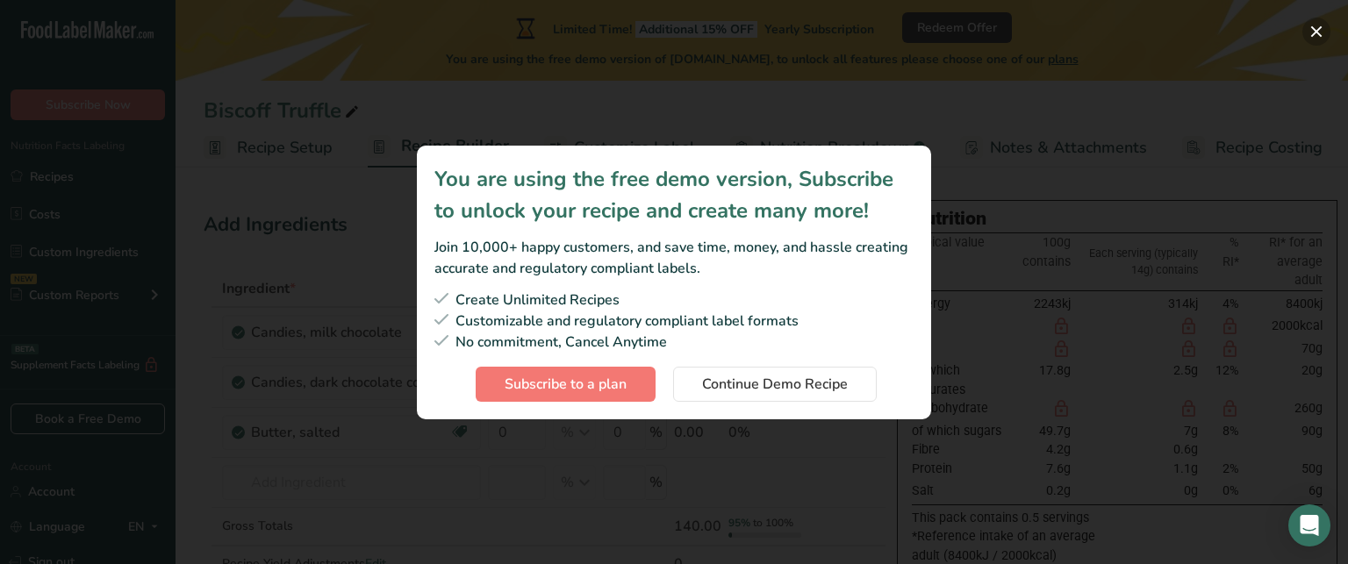
click at [1315, 31] on button "Subscription modal" at bounding box center [1317, 32] width 28 height 28
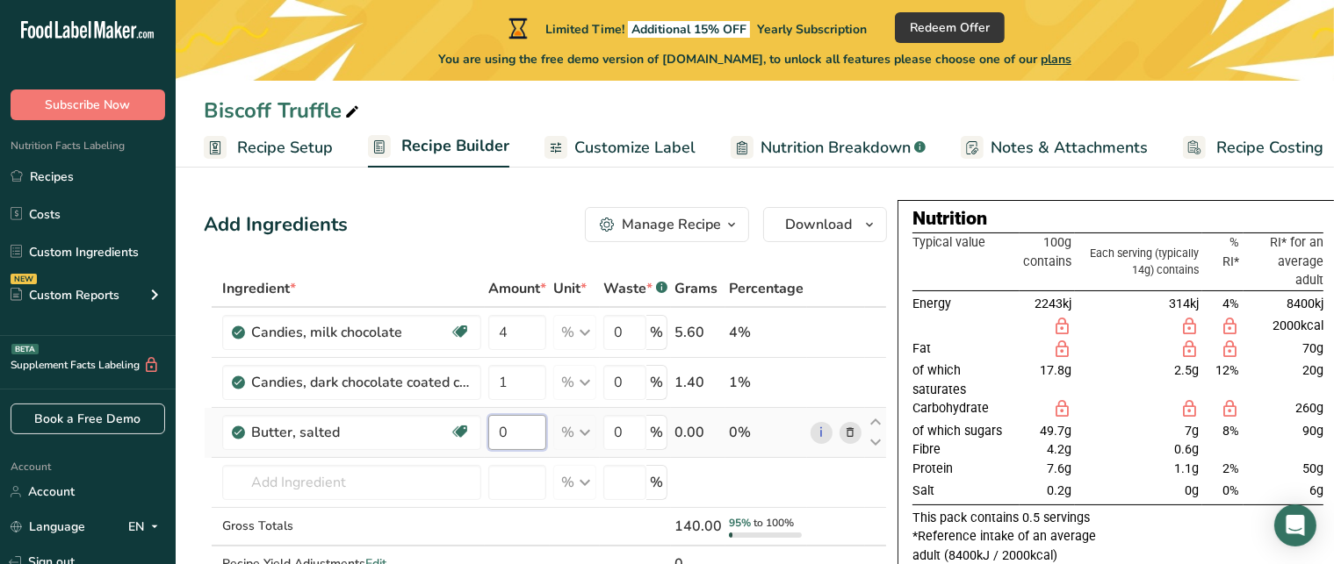
click at [520, 435] on input "0" at bounding box center [517, 432] width 58 height 35
click at [520, 435] on input "50" at bounding box center [517, 432] width 58 height 35
type input "50"
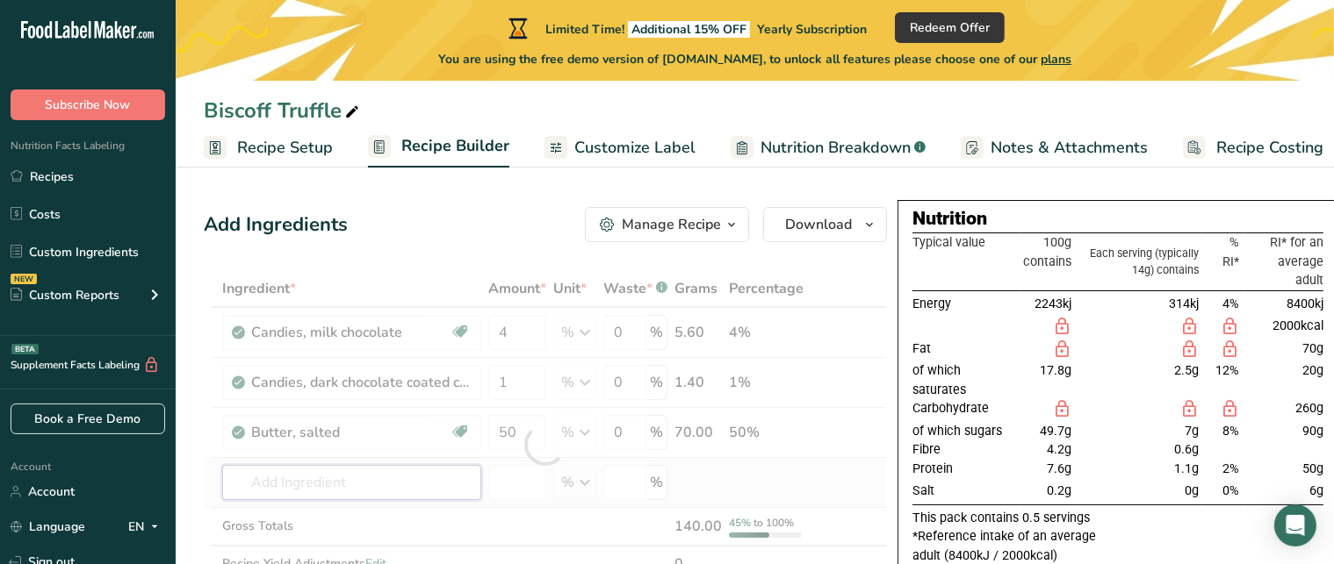
click at [356, 477] on div "Ingredient * Amount * Unit * Waste * .a-a{fill:#347362;}.b-a{fill:#fff;} Grams …" at bounding box center [545, 444] width 683 height 349
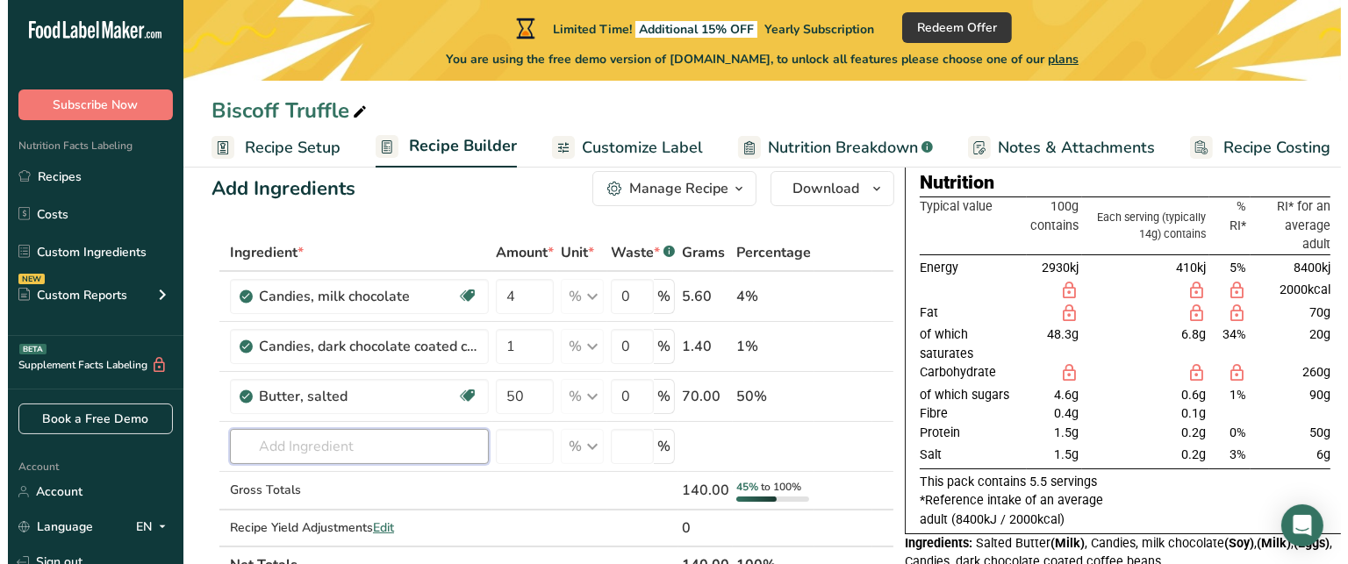
scroll to position [38, 0]
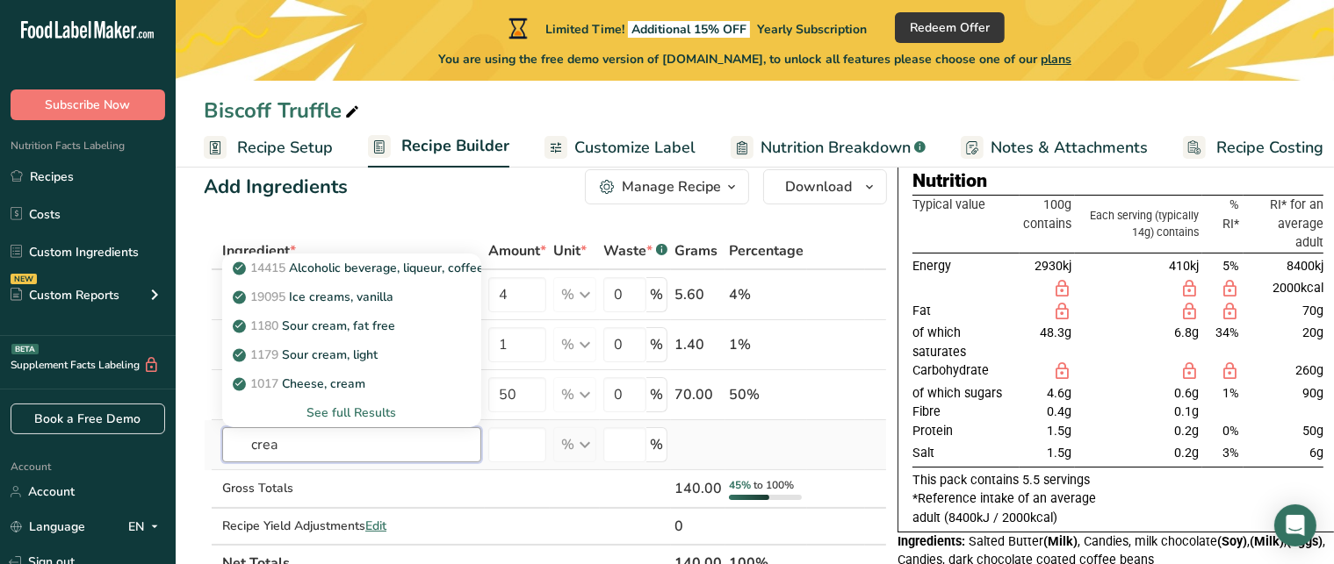
type input "crea"
click at [362, 409] on div "See full Results" at bounding box center [351, 413] width 231 height 18
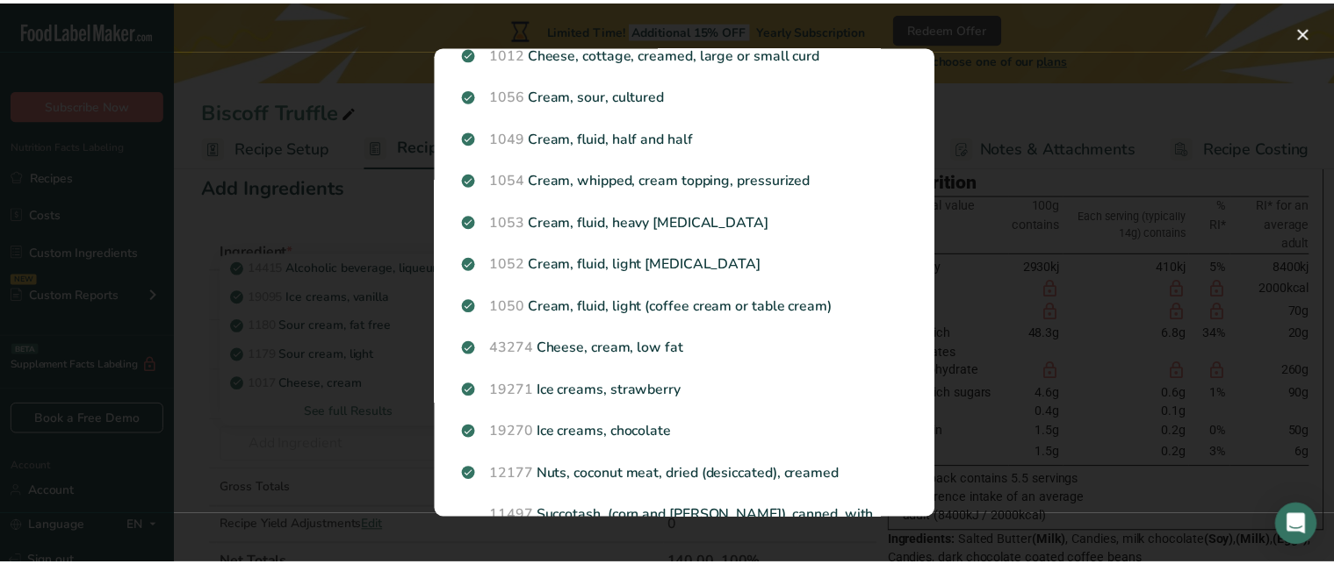
scroll to position [330, 0]
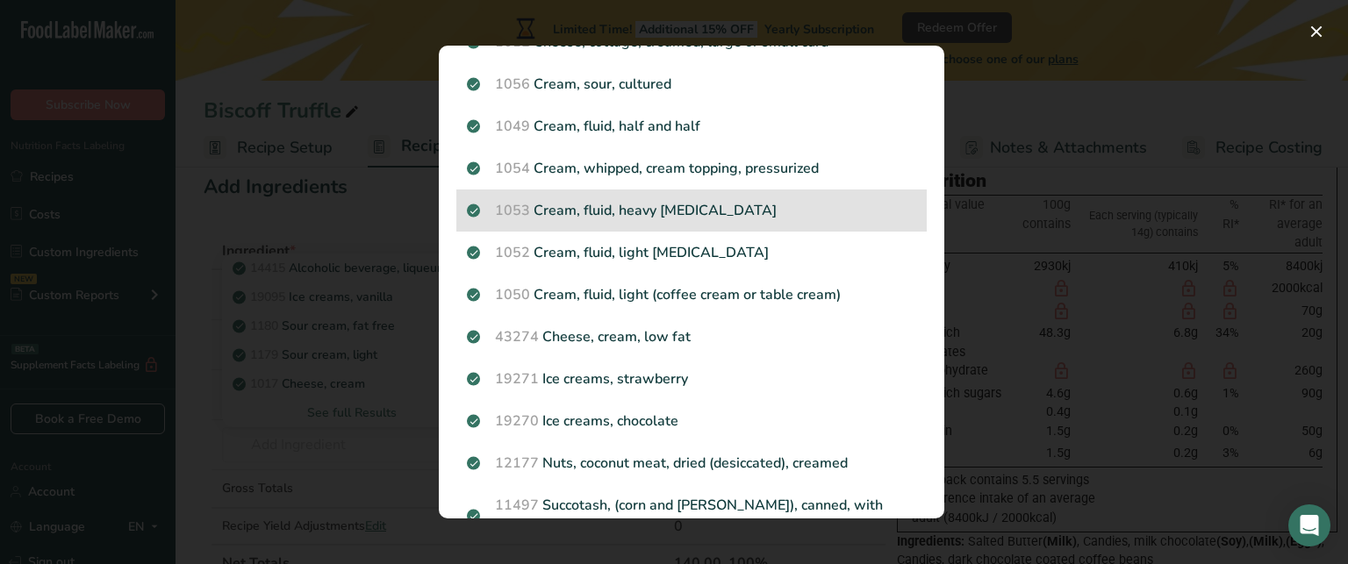
click at [604, 208] on p "1053 Cream, fluid, heavy [MEDICAL_DATA]" at bounding box center [691, 210] width 449 height 21
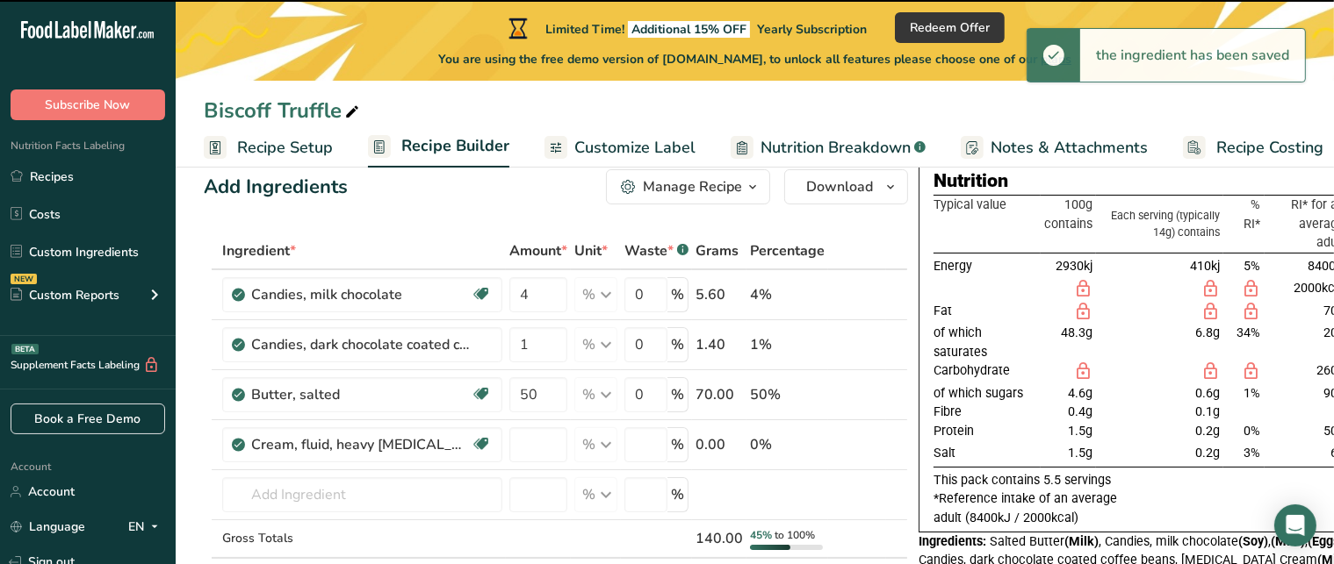
type input "0"
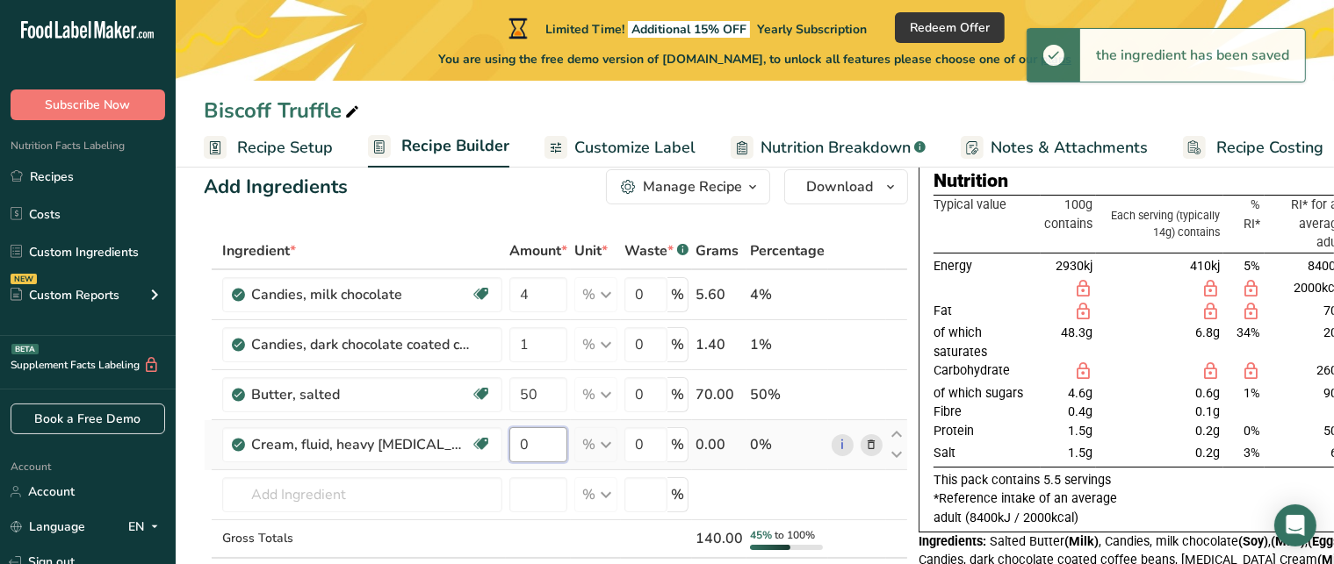
click at [521, 442] on input "0" at bounding box center [538, 445] width 58 height 35
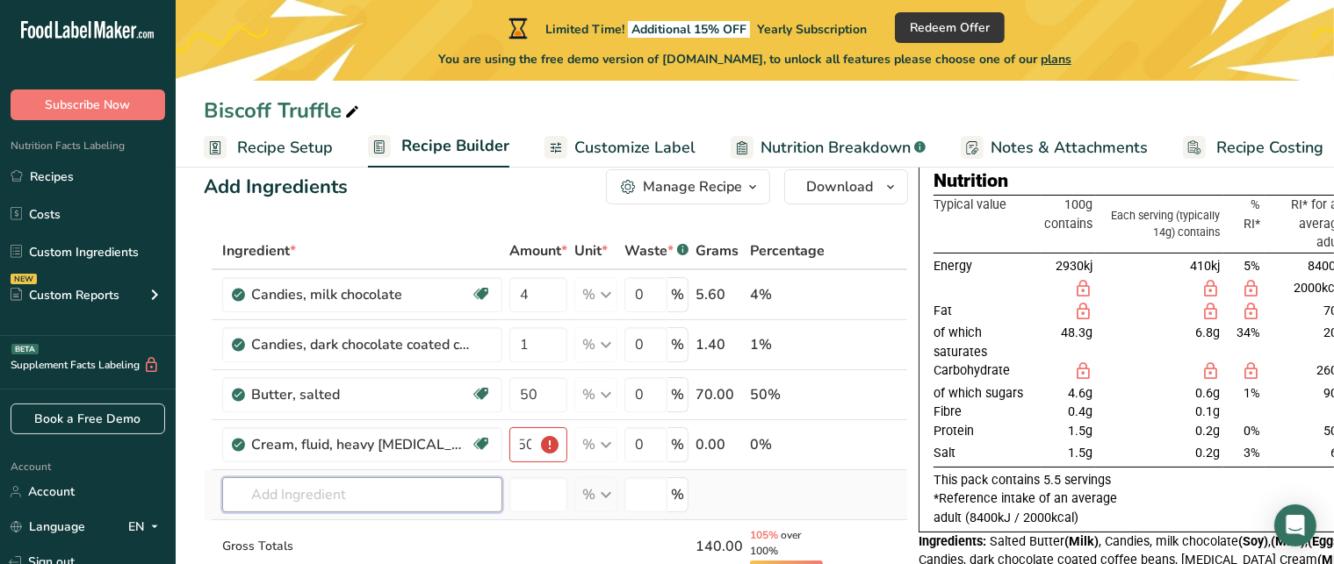
scroll to position [0, 0]
click at [460, 484] on input "text" at bounding box center [362, 495] width 280 height 35
click at [530, 445] on input "150" at bounding box center [538, 445] width 58 height 35
click at [517, 442] on input "150" at bounding box center [538, 445] width 58 height 35
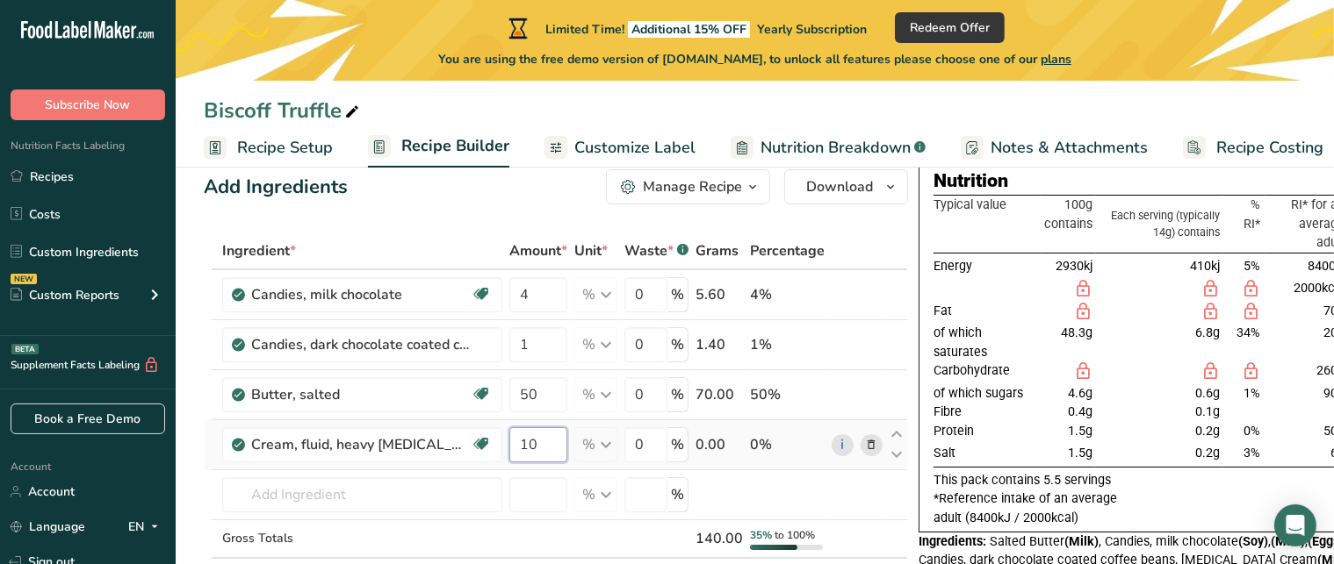
type input "0"
type input "150"
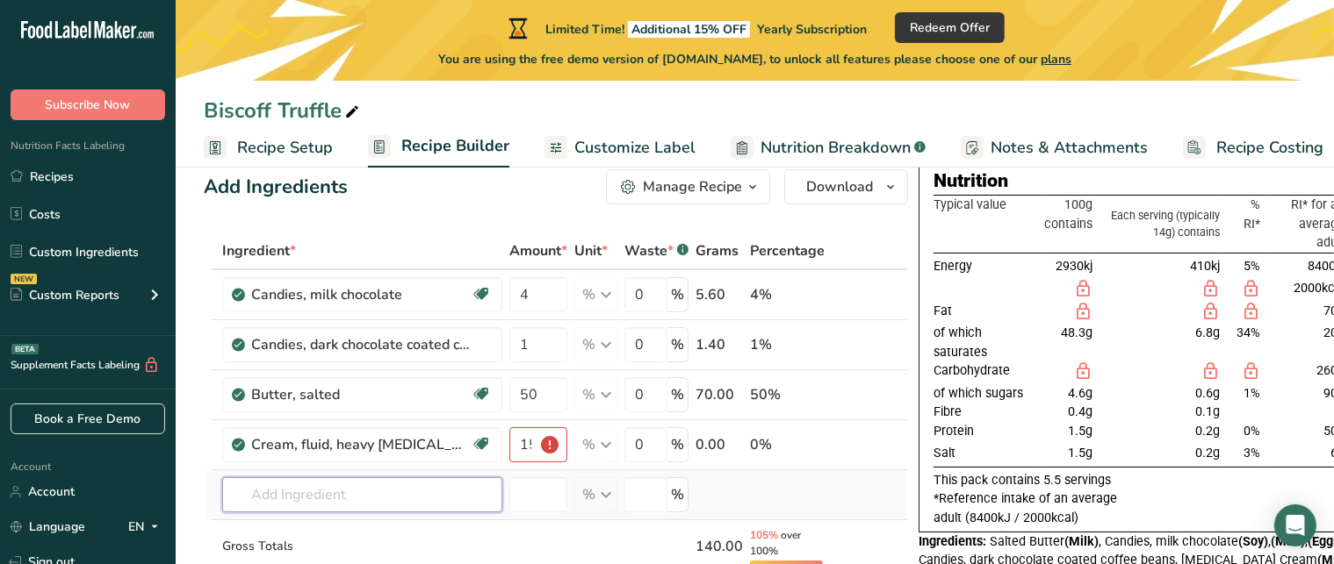
click at [390, 498] on input "text" at bounding box center [362, 495] width 280 height 35
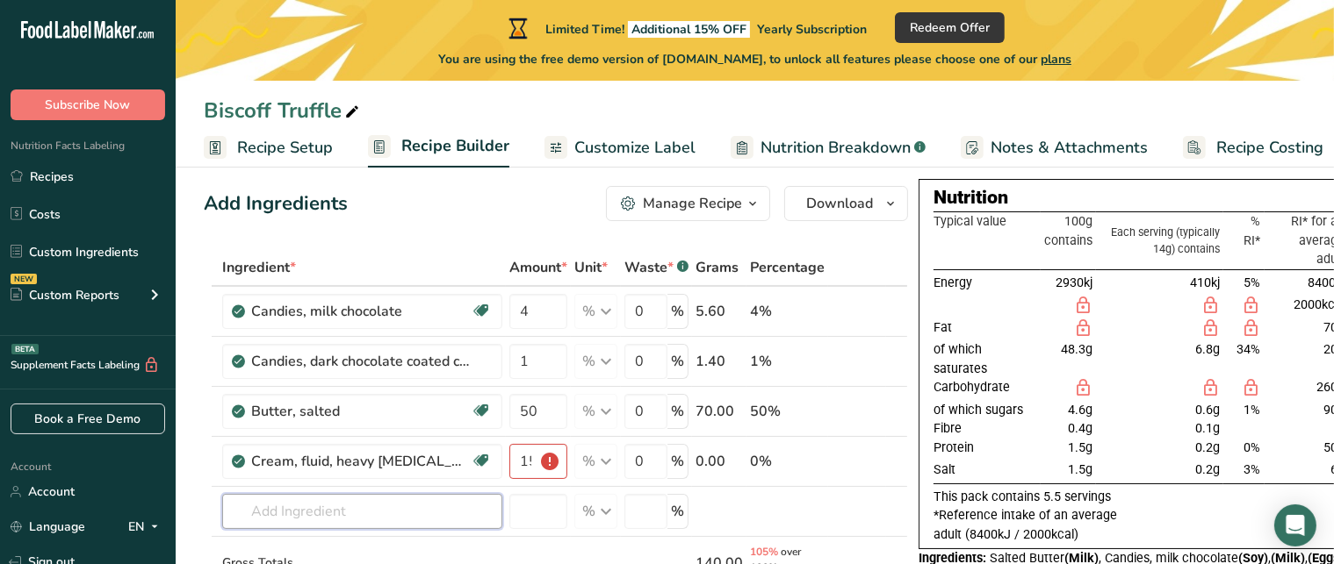
scroll to position [6, 0]
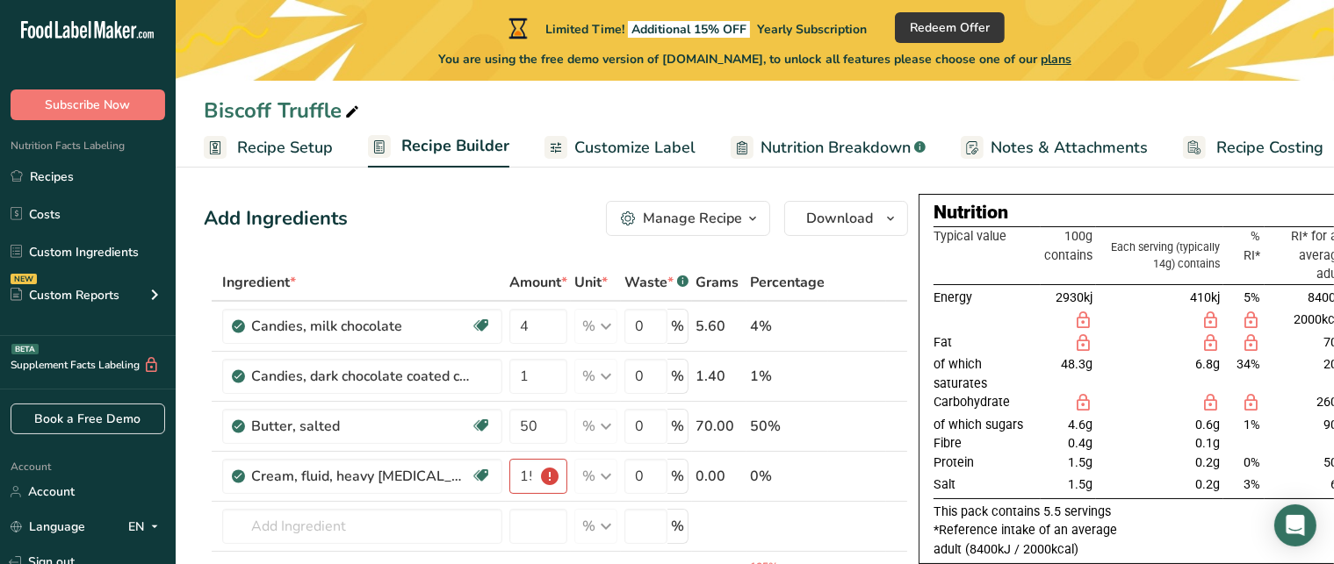
click at [833, 138] on span "Nutrition Breakdown" at bounding box center [835, 148] width 150 height 24
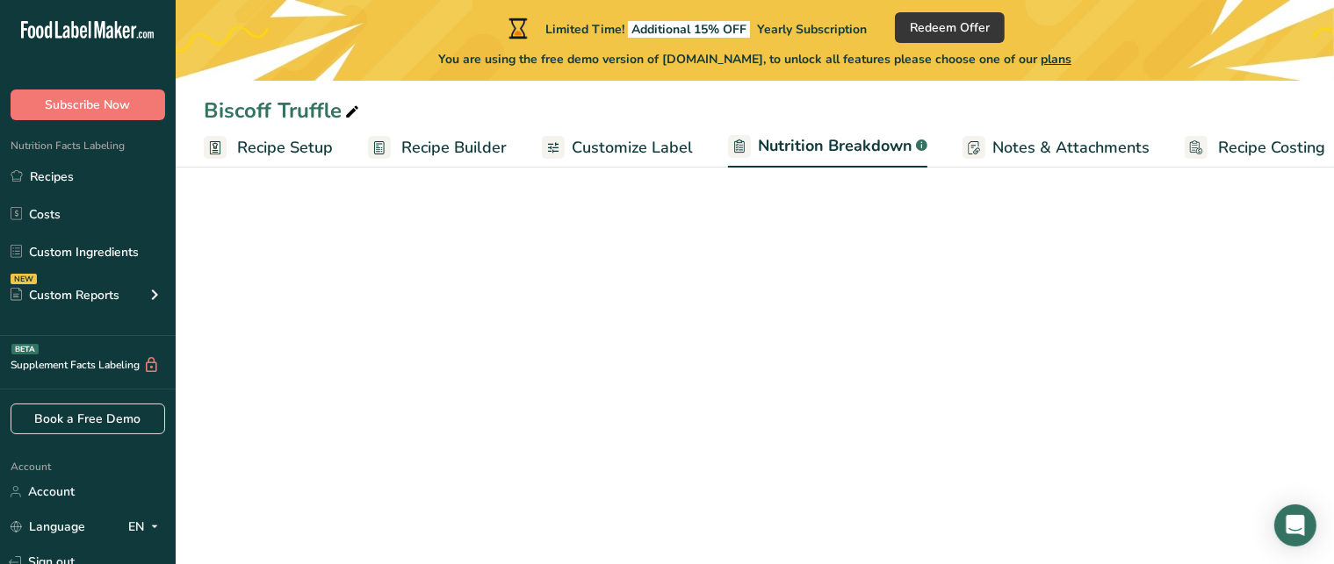
scroll to position [0, 18]
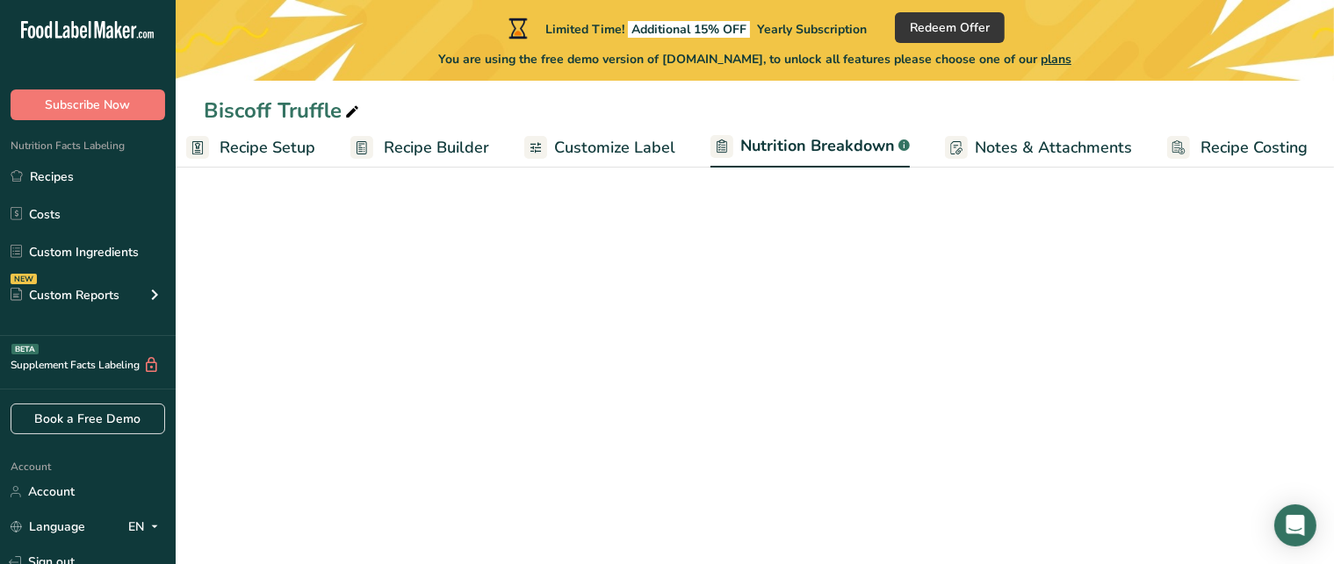
select select "Calories"
click at [1039, 142] on span "Notes & Attachments" at bounding box center [1052, 148] width 157 height 24
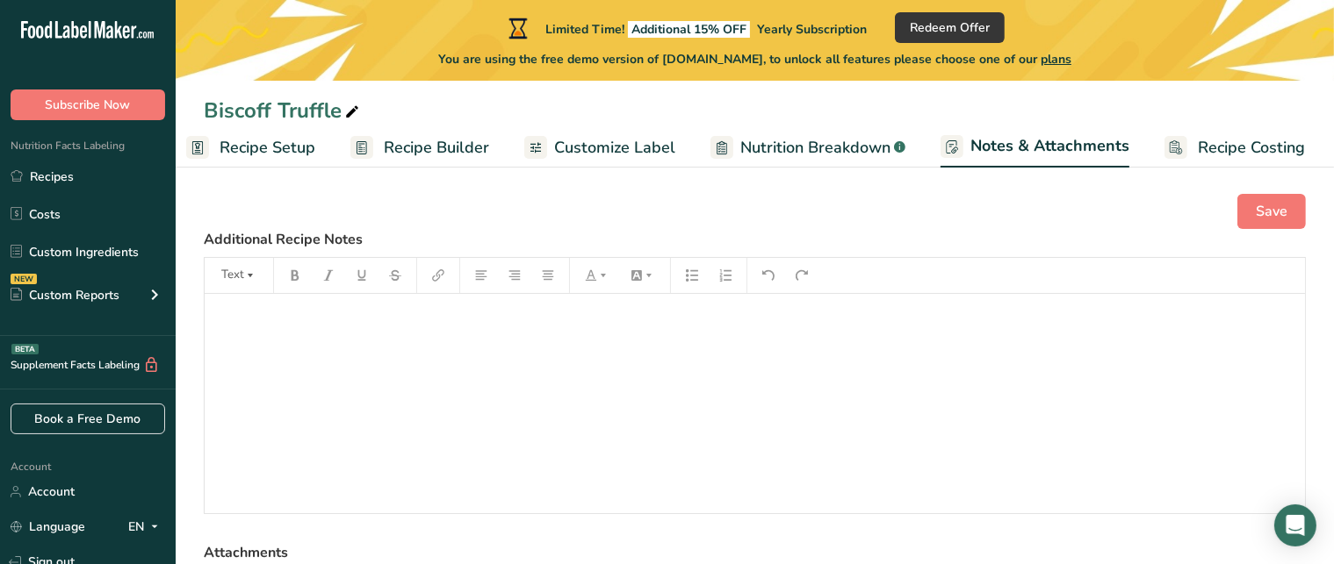
scroll to position [41, 0]
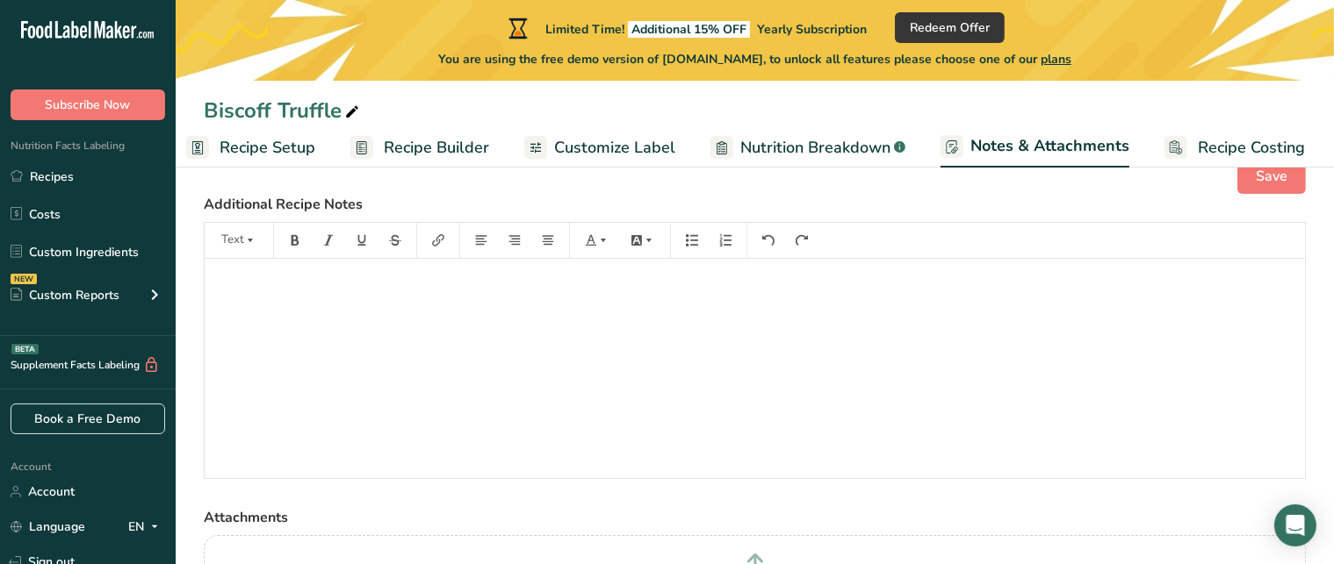
click at [1201, 140] on span "Recipe Costing" at bounding box center [1250, 148] width 107 height 24
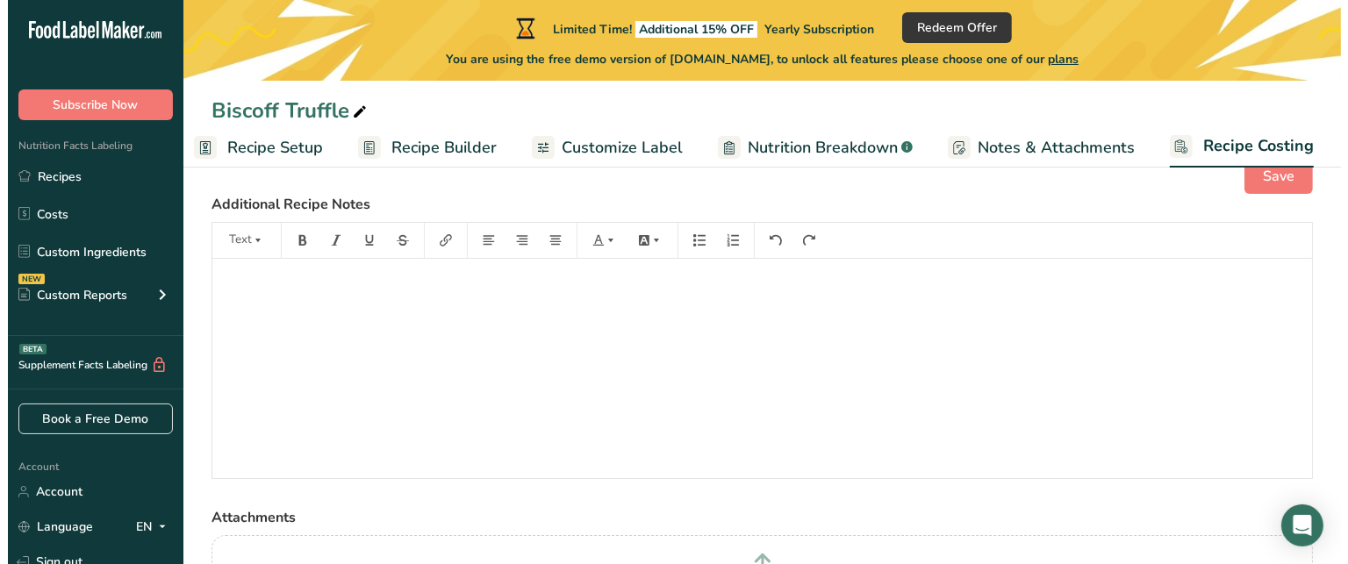
scroll to position [0, 17]
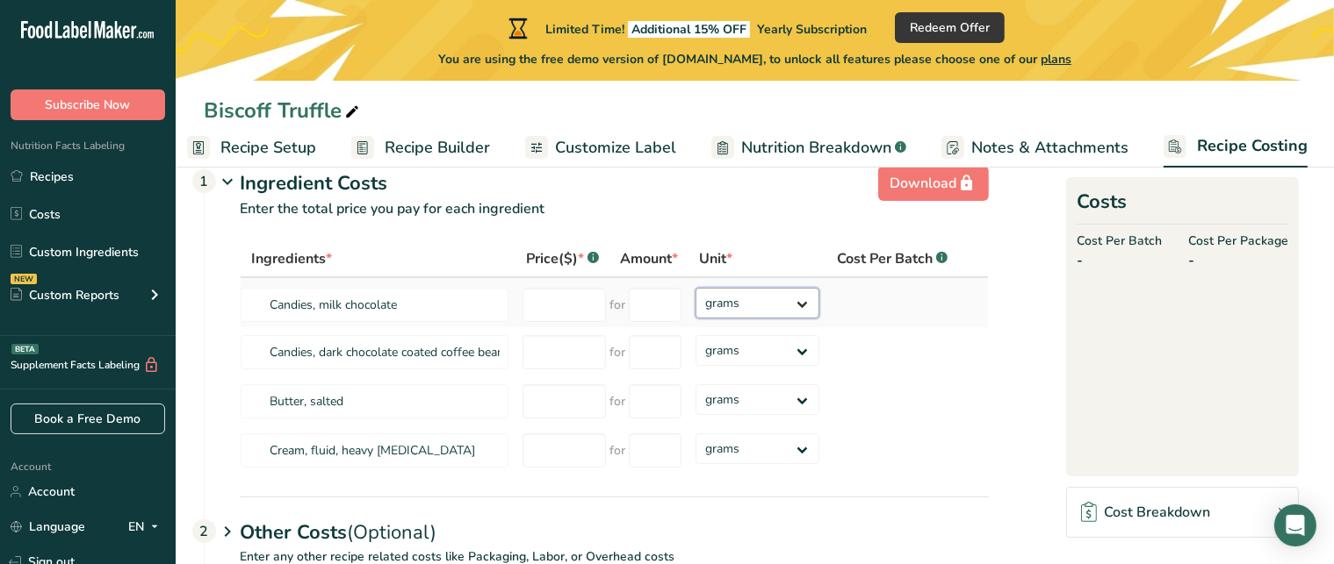
click at [803, 304] on select "grams kg mg mcg lb oz" at bounding box center [757, 303] width 124 height 31
click at [618, 140] on span "Customize Label" at bounding box center [615, 148] width 121 height 24
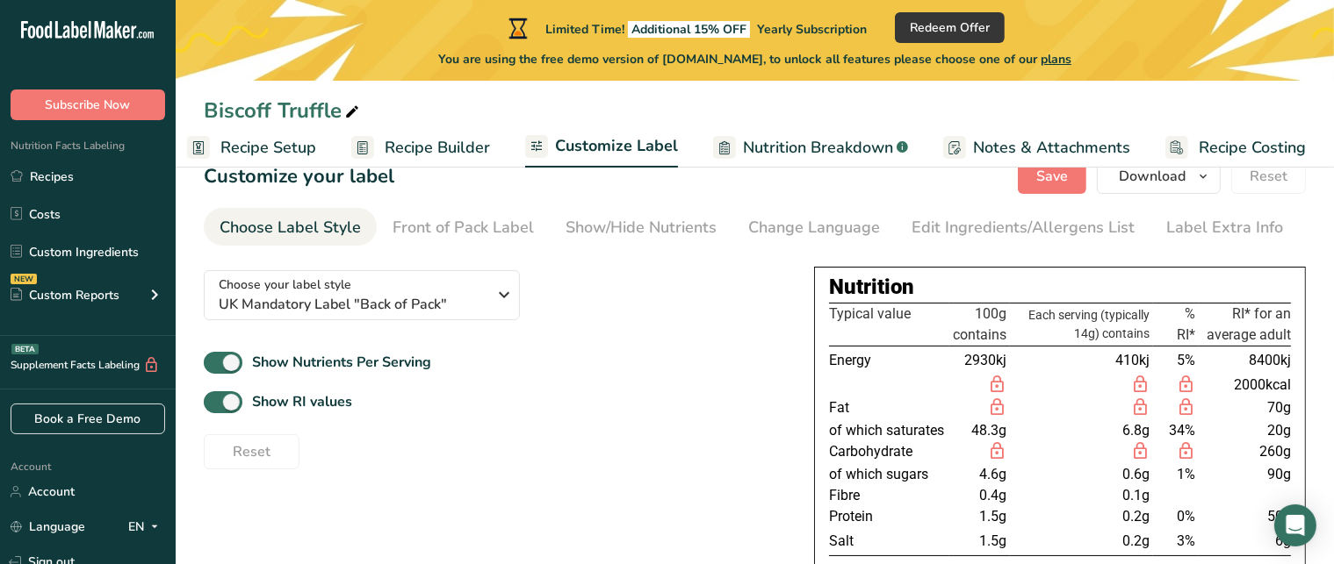
click at [436, 144] on span "Recipe Builder" at bounding box center [437, 148] width 105 height 24
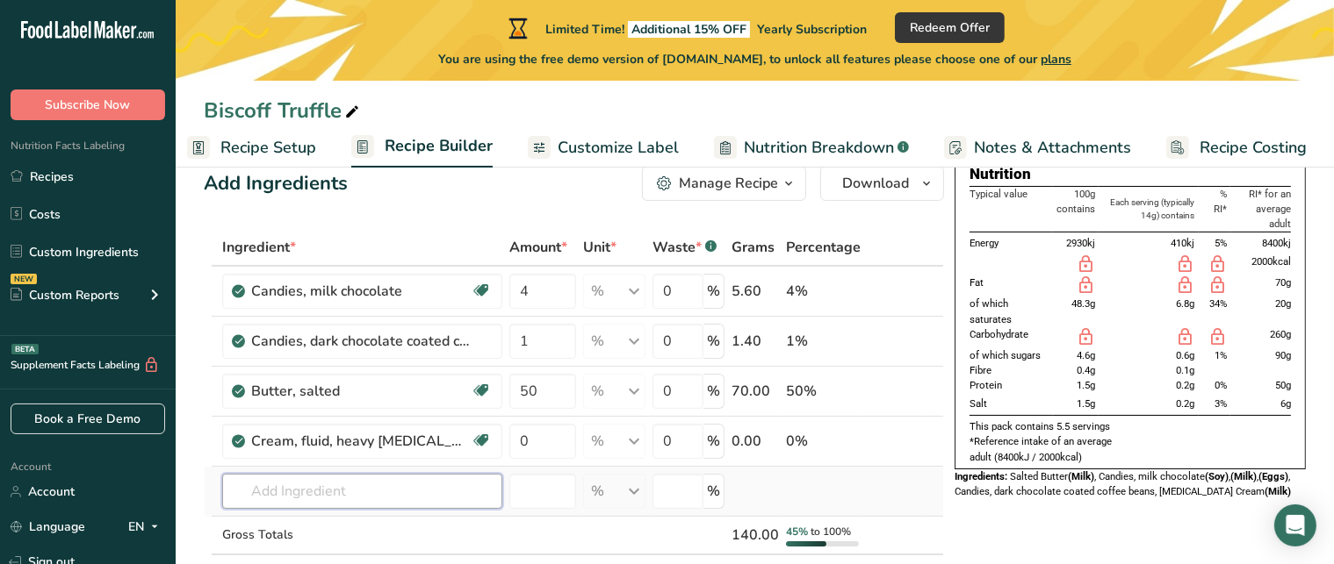
click at [344, 485] on input "text" at bounding box center [362, 491] width 280 height 35
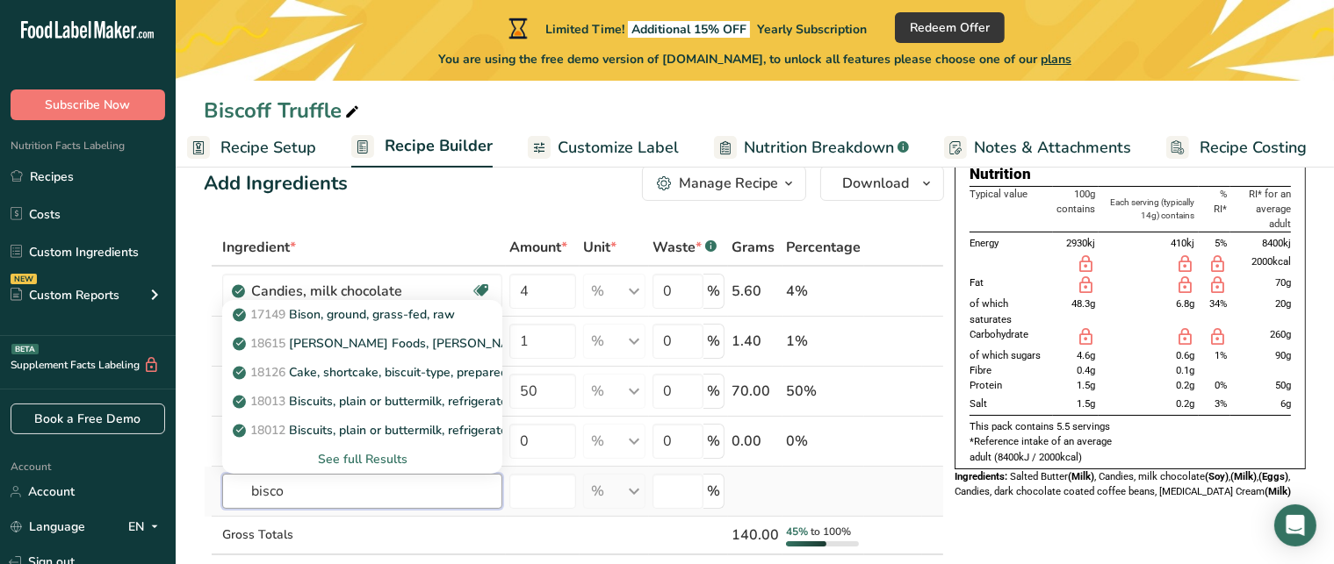
type input "bisco"
click at [368, 456] on div "See full Results" at bounding box center [362, 459] width 252 height 18
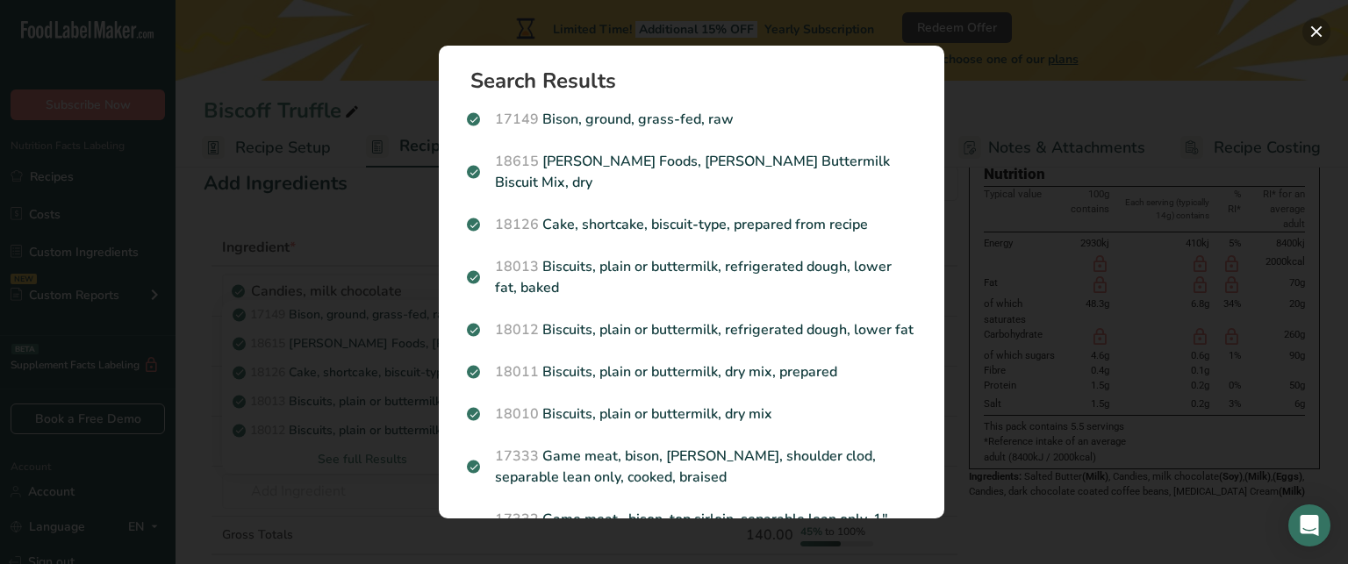
click at [1318, 27] on button "Search results modal" at bounding box center [1317, 32] width 28 height 28
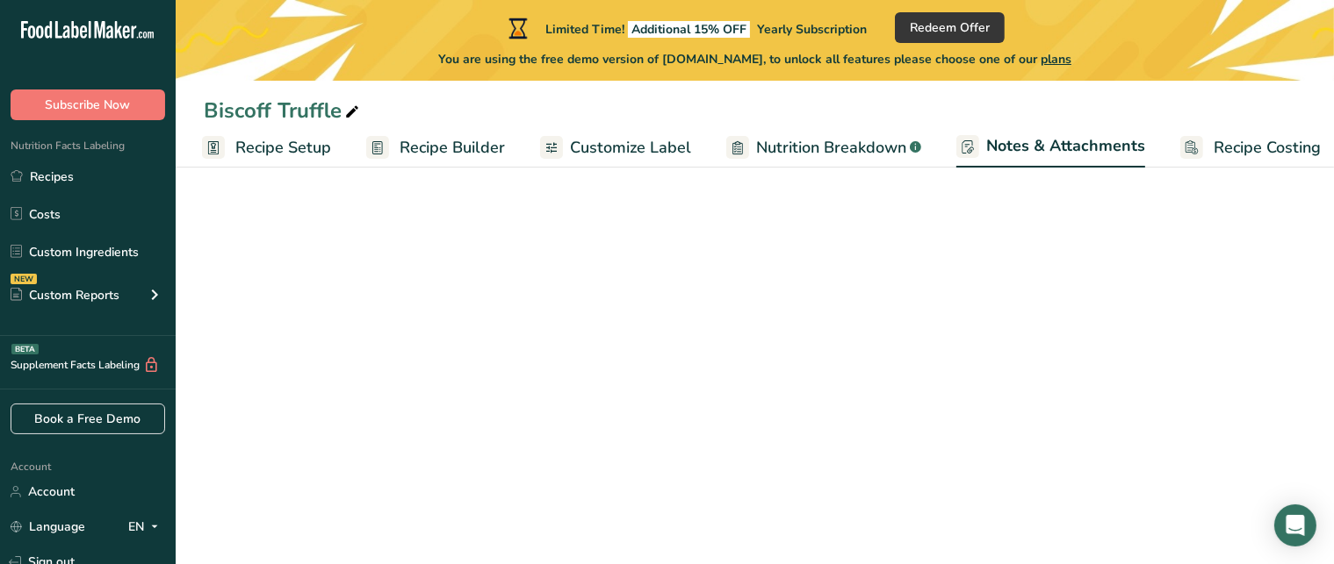
scroll to position [76, 0]
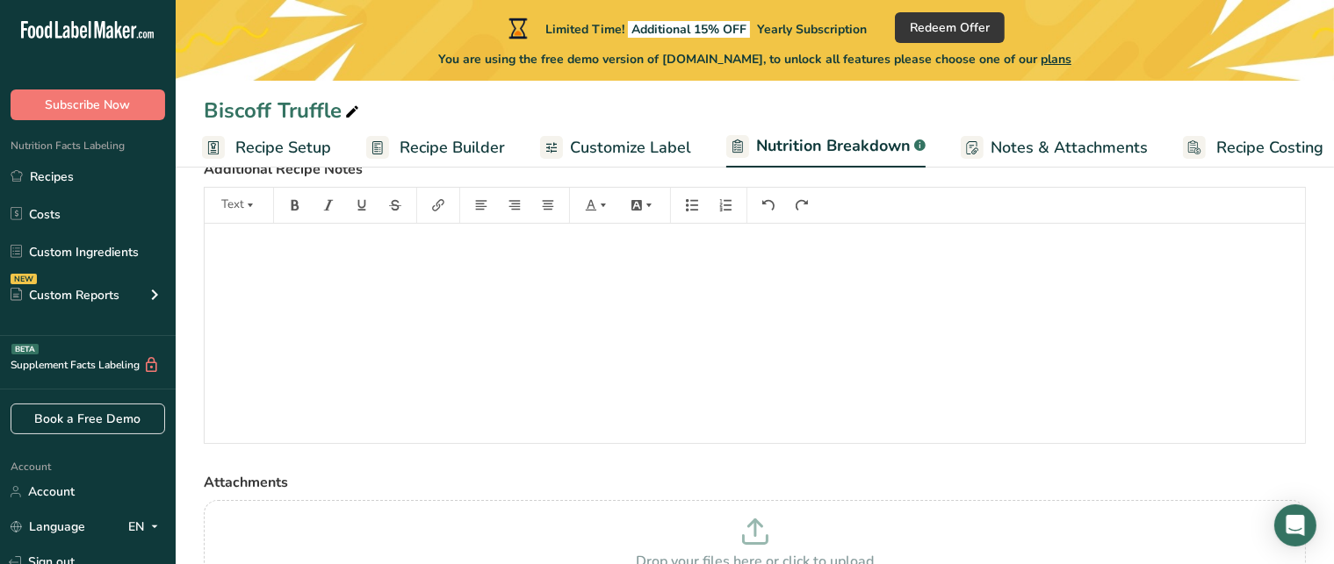
select select "Calories"
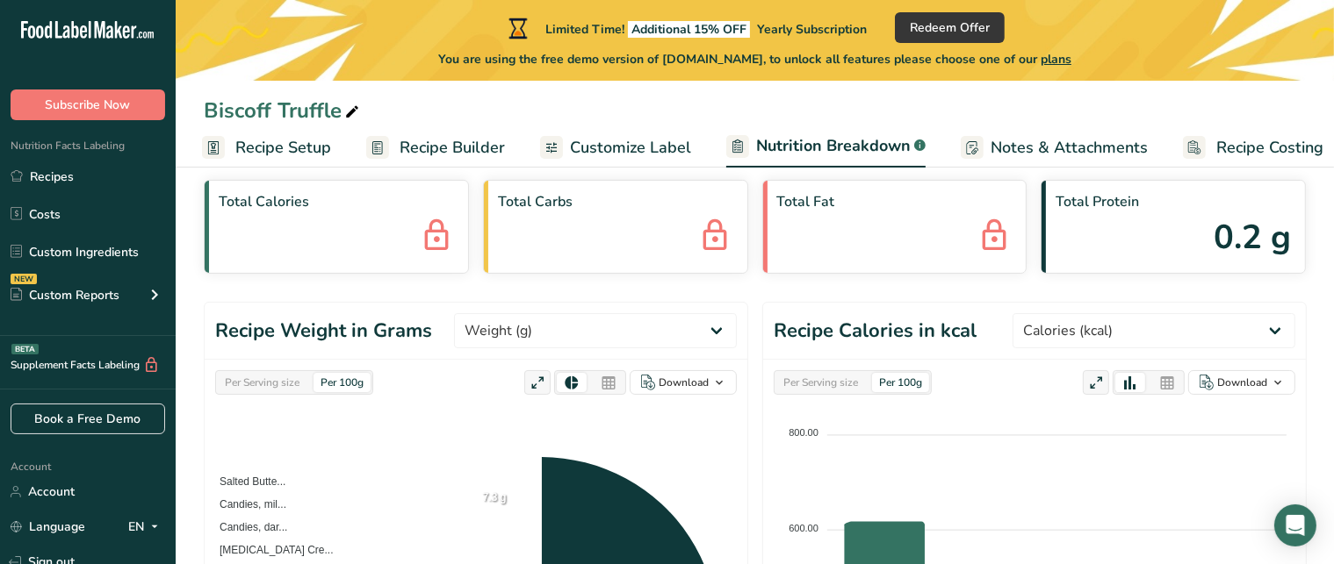
scroll to position [6, 0]
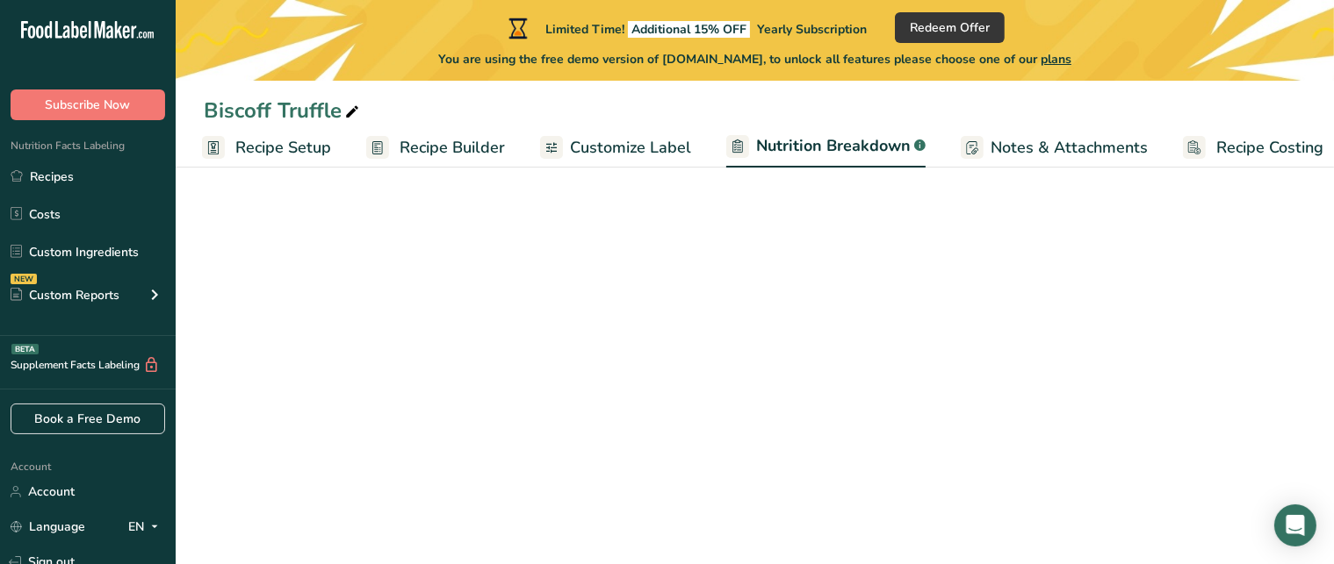
select select "Calories"
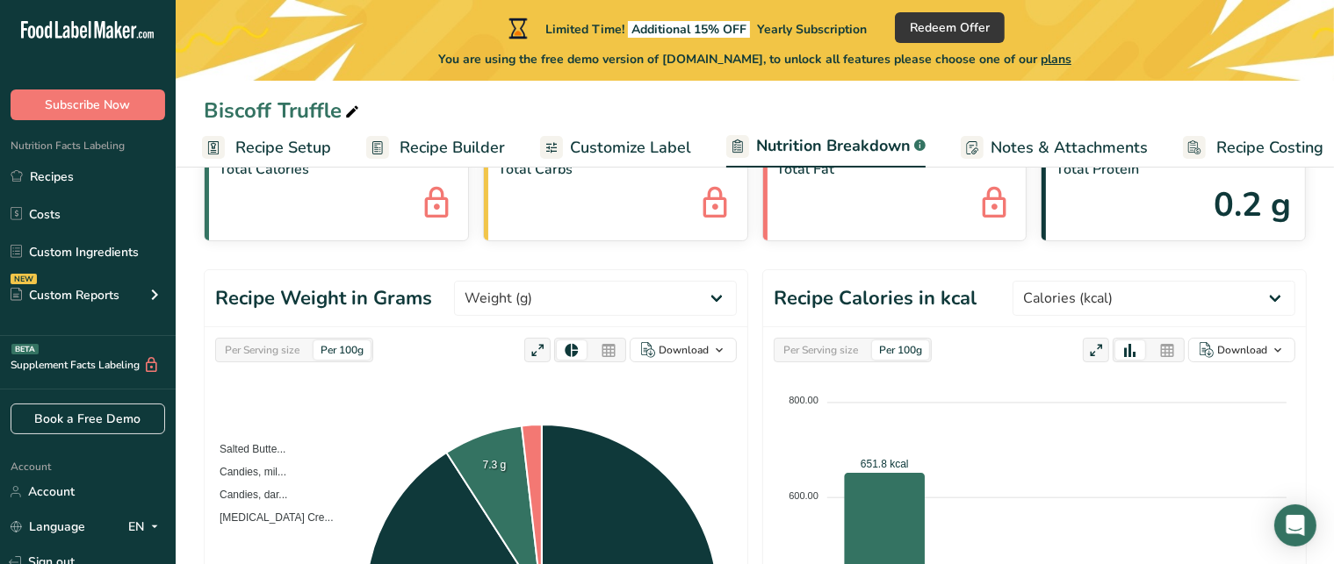
scroll to position [102, 0]
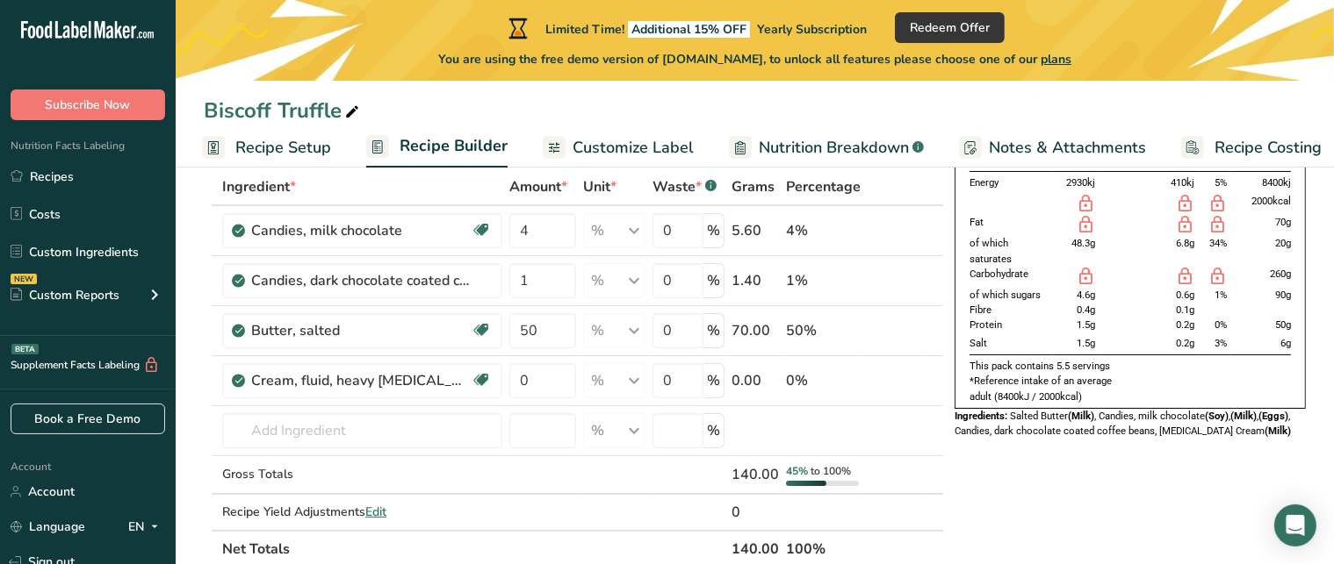
scroll to position [6, 0]
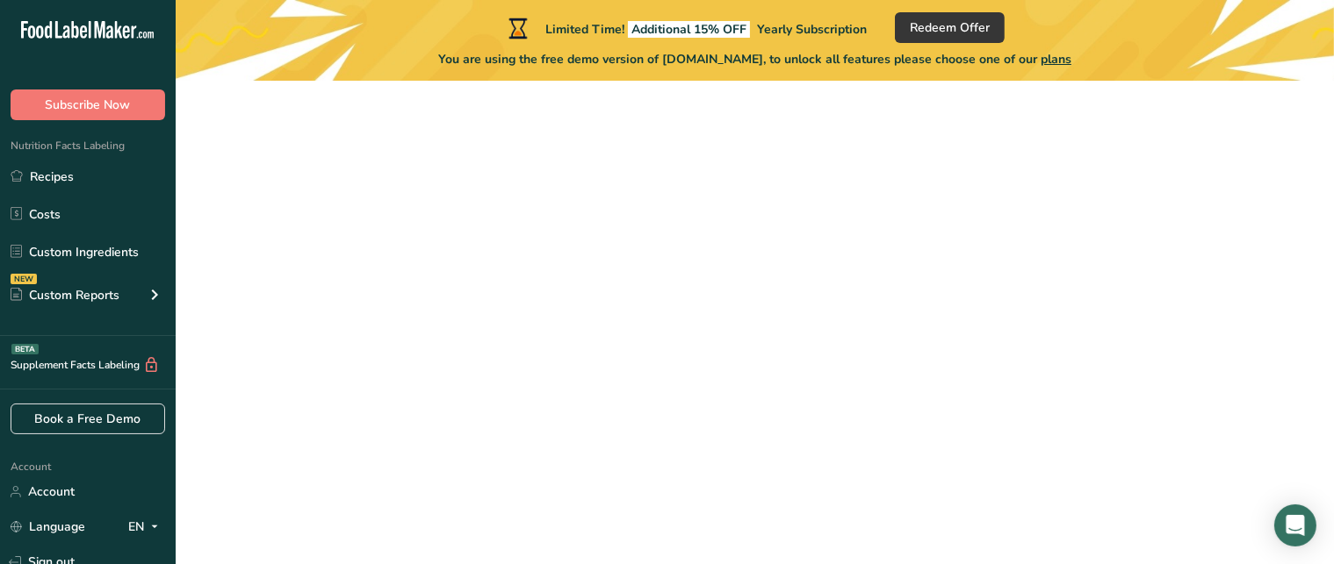
scroll to position [260, 0]
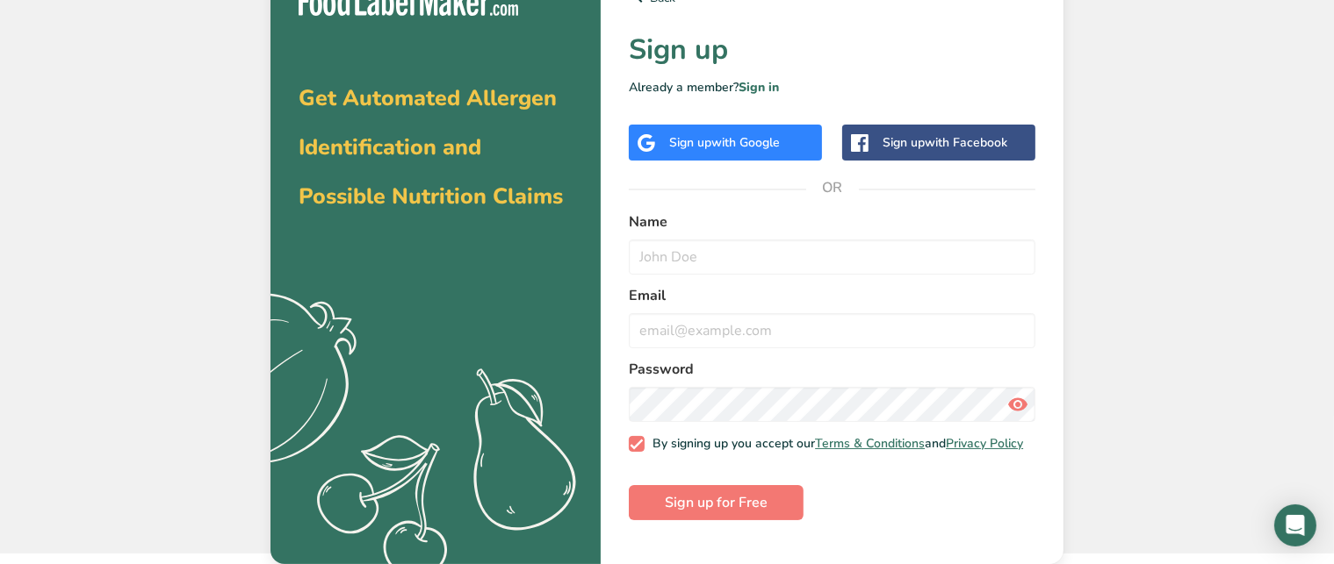
scroll to position [30, 0]
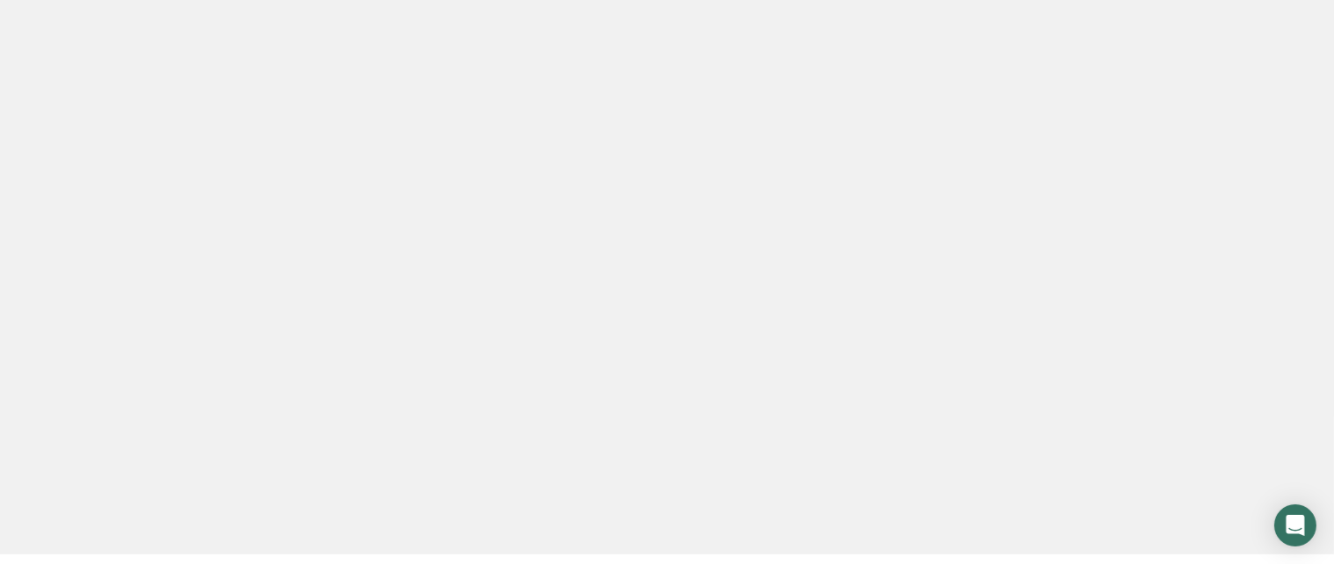
scroll to position [25, 0]
